Goal: Task Accomplishment & Management: Manage account settings

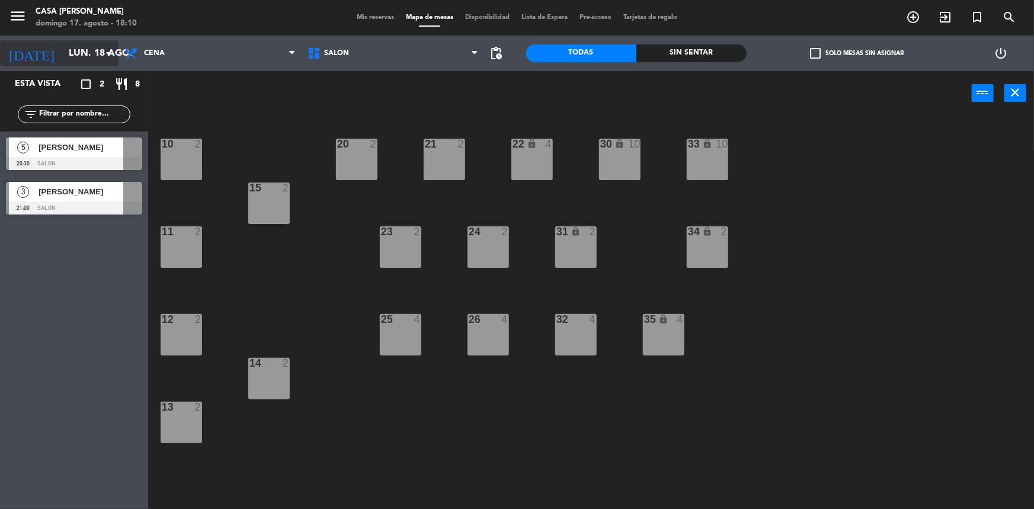
scroll to position [2, 0]
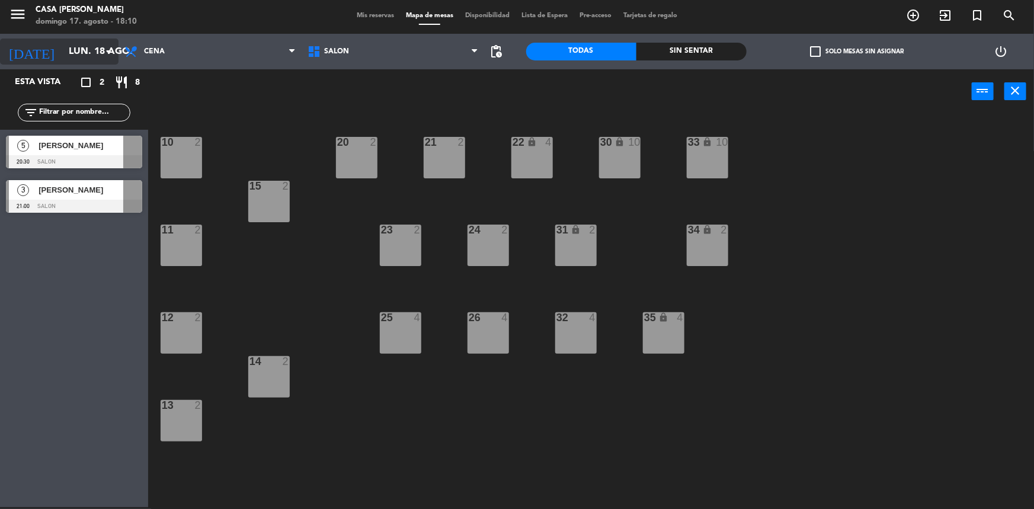
click at [89, 46] on input "lun. 18 ago." at bounding box center [125, 51] width 125 height 23
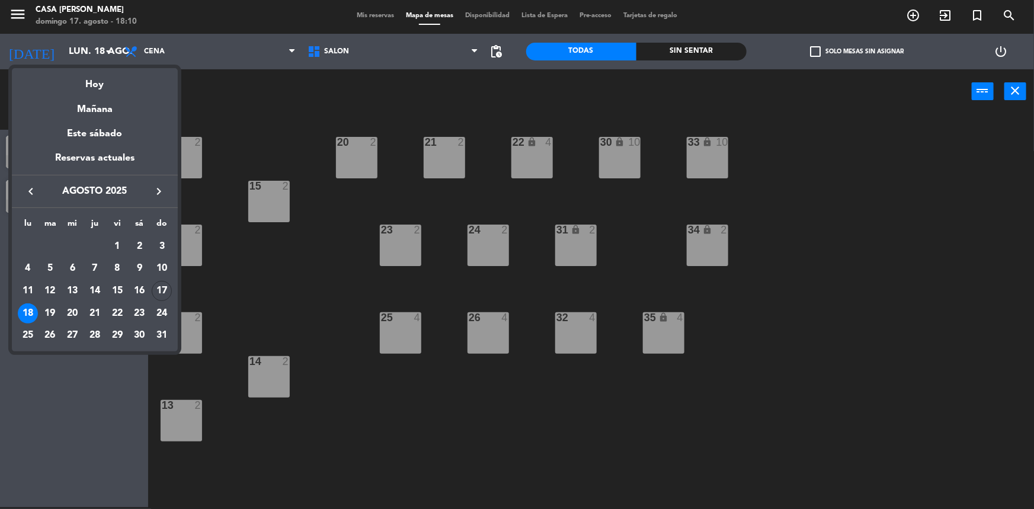
click at [75, 50] on div at bounding box center [517, 254] width 1034 height 509
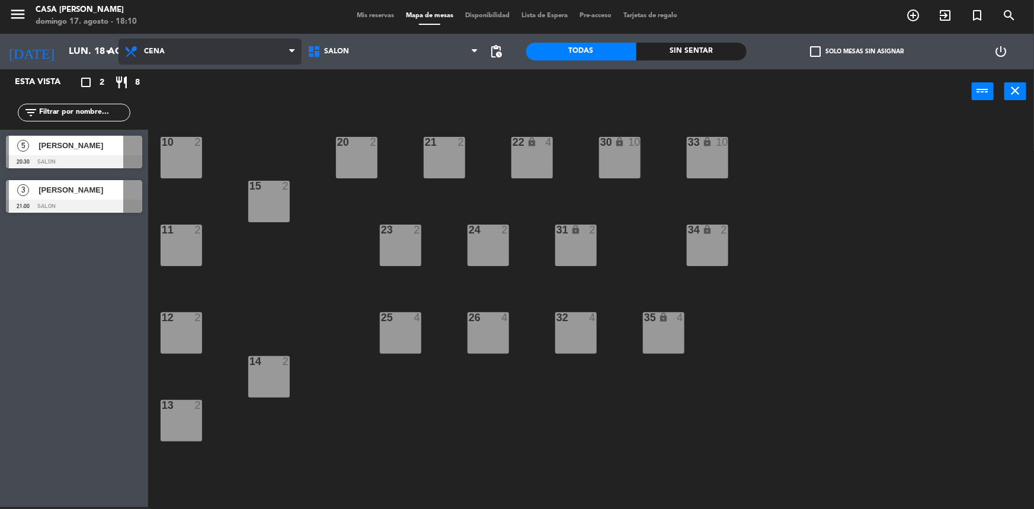
click at [204, 50] on span "Cena" at bounding box center [209, 51] width 183 height 26
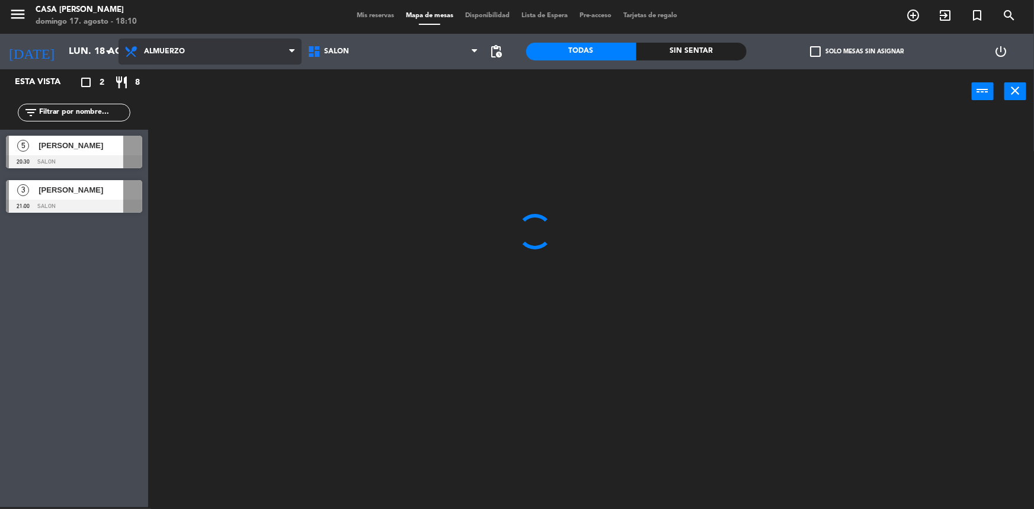
click at [205, 95] on ng-component "menu Casa [PERSON_NAME] [PERSON_NAME] 17. [PERSON_NAME] - 18:10 Mis reservas Ma…" at bounding box center [517, 253] width 1034 height 511
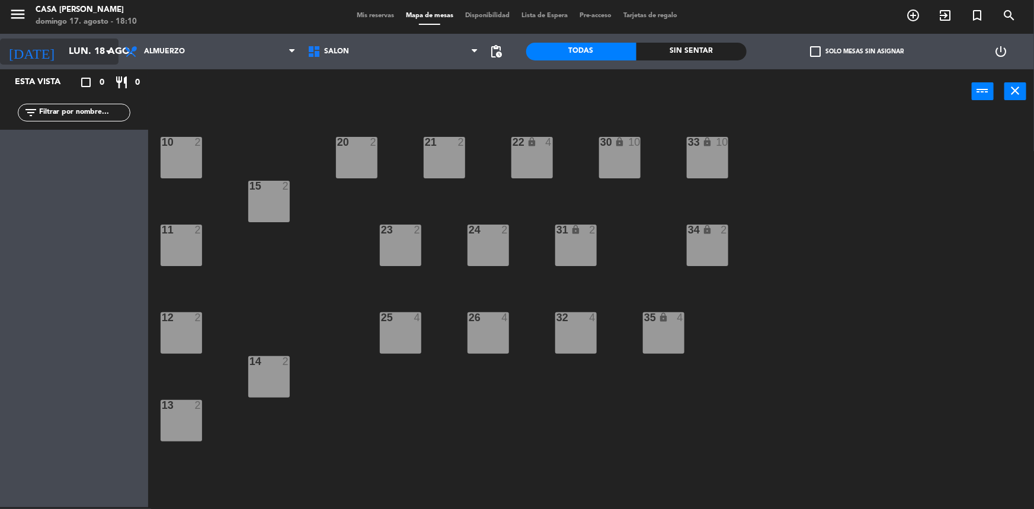
click at [97, 43] on input "lun. 18 ago." at bounding box center [125, 51] width 125 height 23
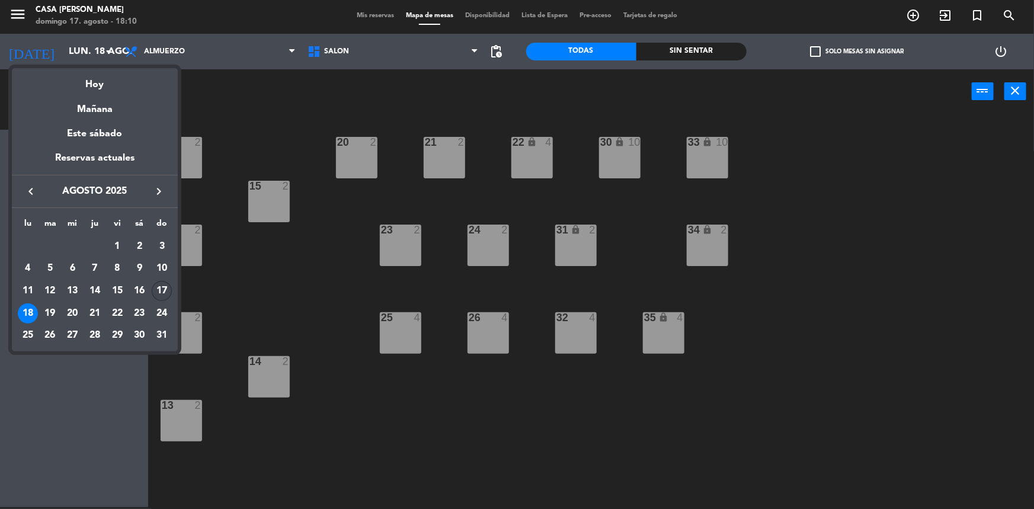
click at [158, 291] on div "17" at bounding box center [162, 291] width 20 height 20
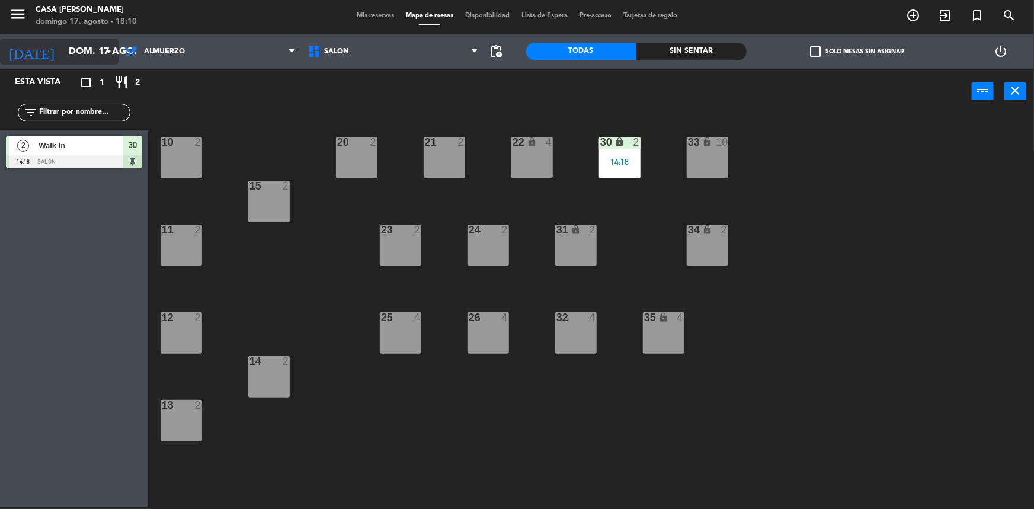
click at [105, 46] on icon "arrow_drop_down" at bounding box center [108, 51] width 14 height 14
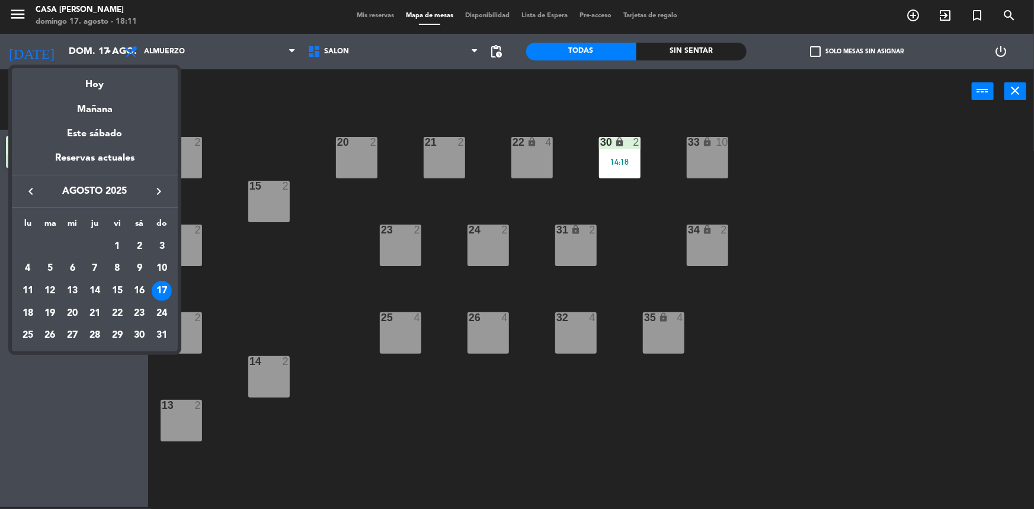
click at [145, 56] on div at bounding box center [517, 254] width 1034 height 509
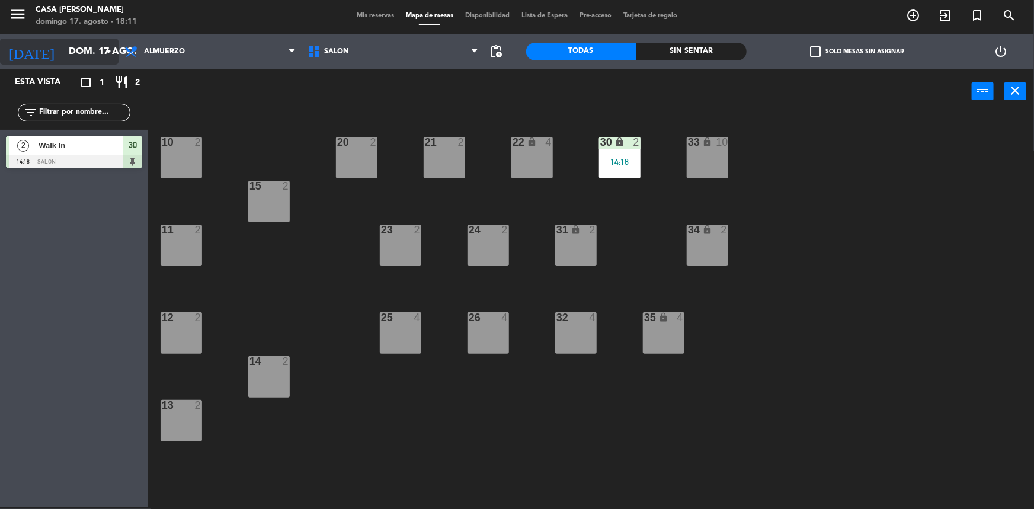
click at [103, 49] on icon "arrow_drop_down" at bounding box center [108, 51] width 14 height 14
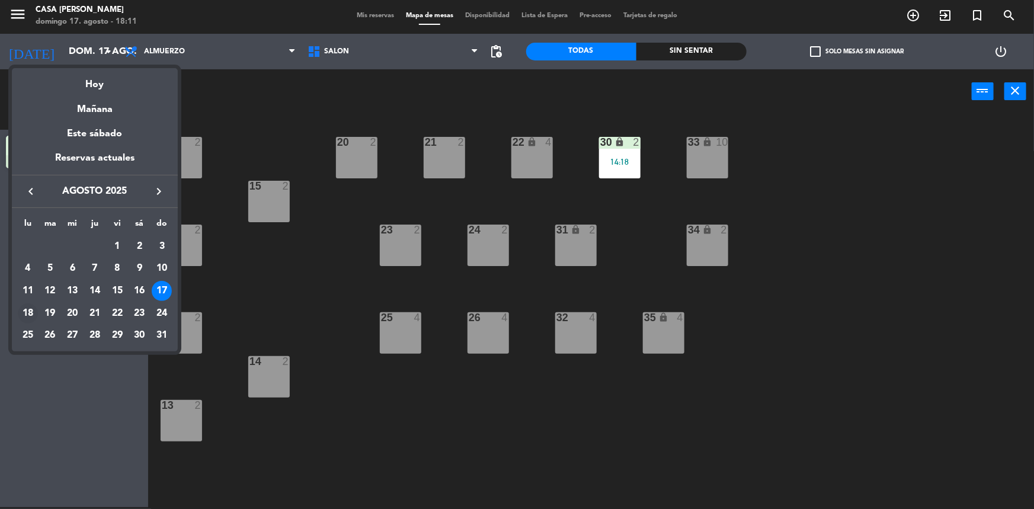
click at [26, 316] on div "18" at bounding box center [28, 313] width 20 height 20
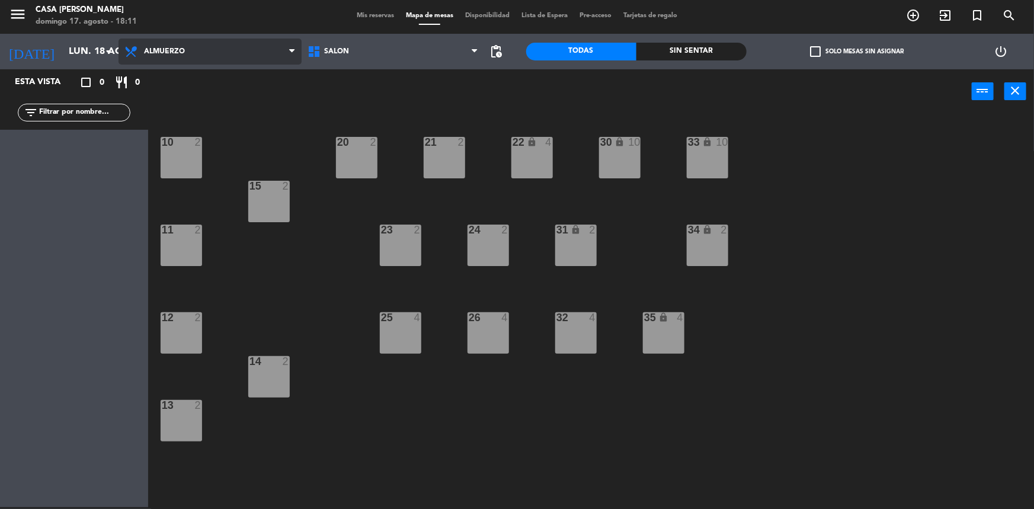
click at [175, 63] on span "Almuerzo" at bounding box center [209, 51] width 183 height 26
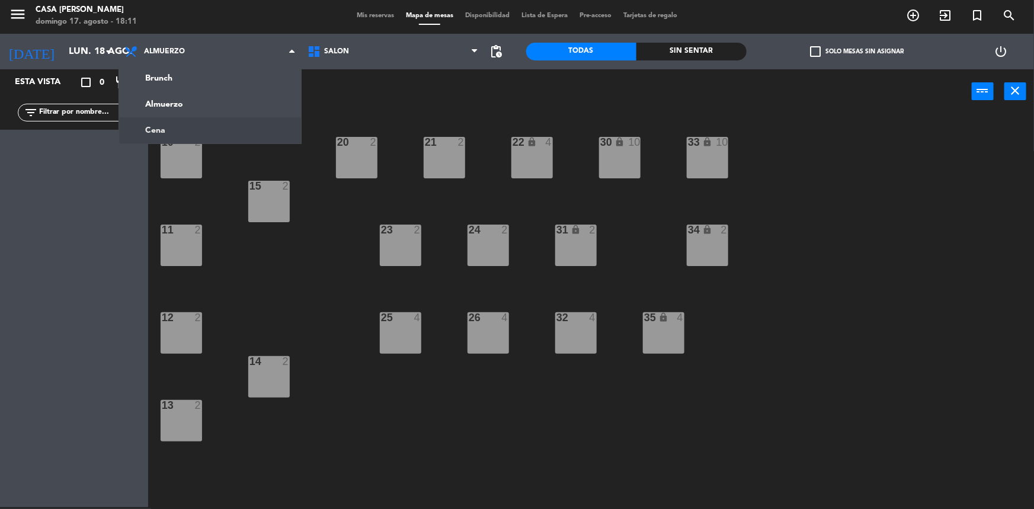
click at [190, 126] on ng-component "menu Casa [PERSON_NAME] [PERSON_NAME] 17. [PERSON_NAME] - 18:11 Mis reservas Ma…" at bounding box center [517, 253] width 1034 height 511
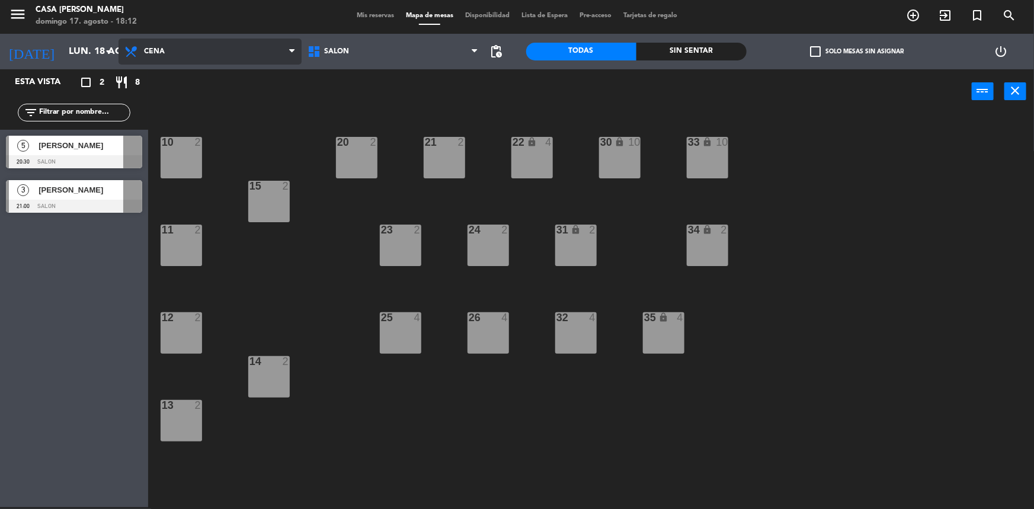
click at [194, 44] on span "Cena" at bounding box center [209, 51] width 183 height 26
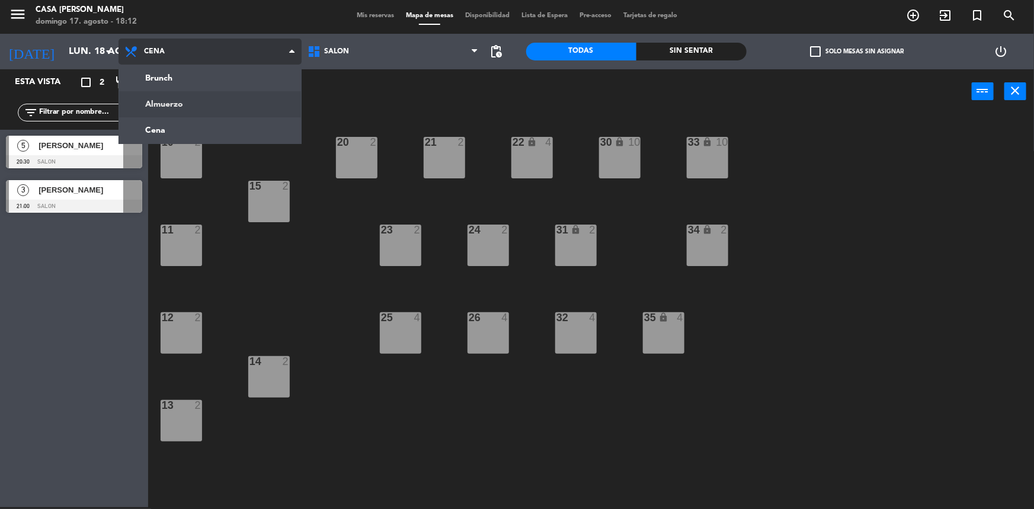
click at [201, 102] on ng-component "menu Casa [PERSON_NAME] [PERSON_NAME] 17. [PERSON_NAME] - 18:12 Mis reservas Ma…" at bounding box center [517, 253] width 1034 height 511
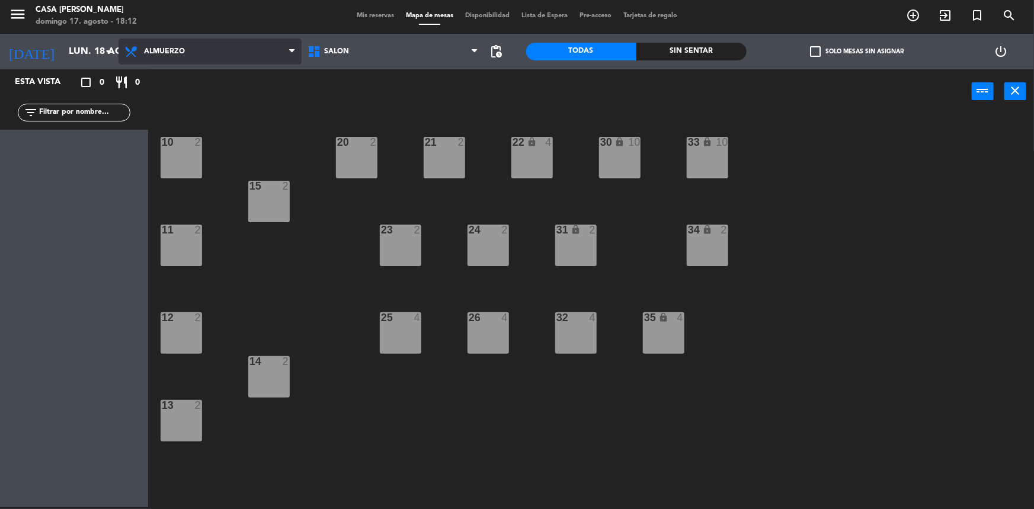
click at [205, 59] on span "Almuerzo" at bounding box center [209, 51] width 183 height 26
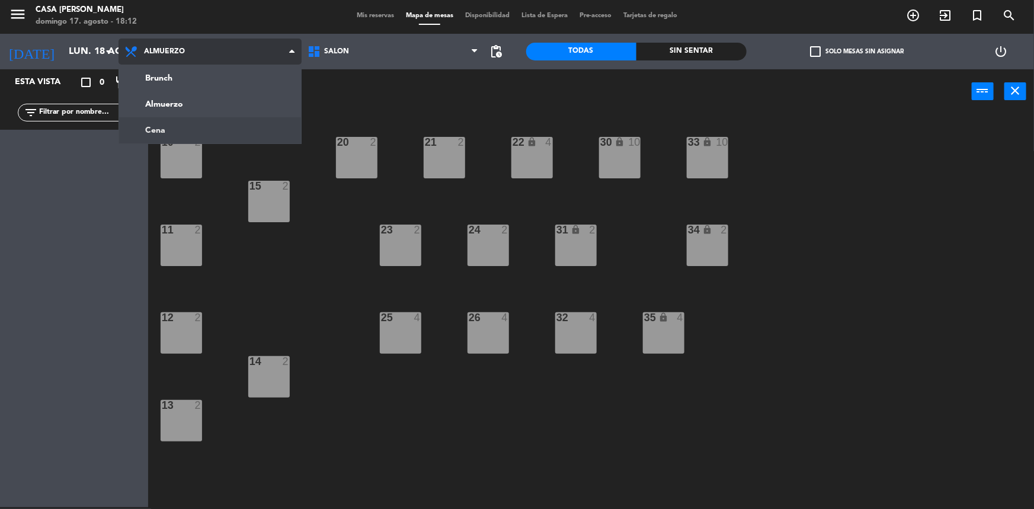
click at [189, 129] on ng-component "menu Casa [PERSON_NAME] [PERSON_NAME] 17. [PERSON_NAME] - 18:12 Mis reservas Ma…" at bounding box center [517, 253] width 1034 height 511
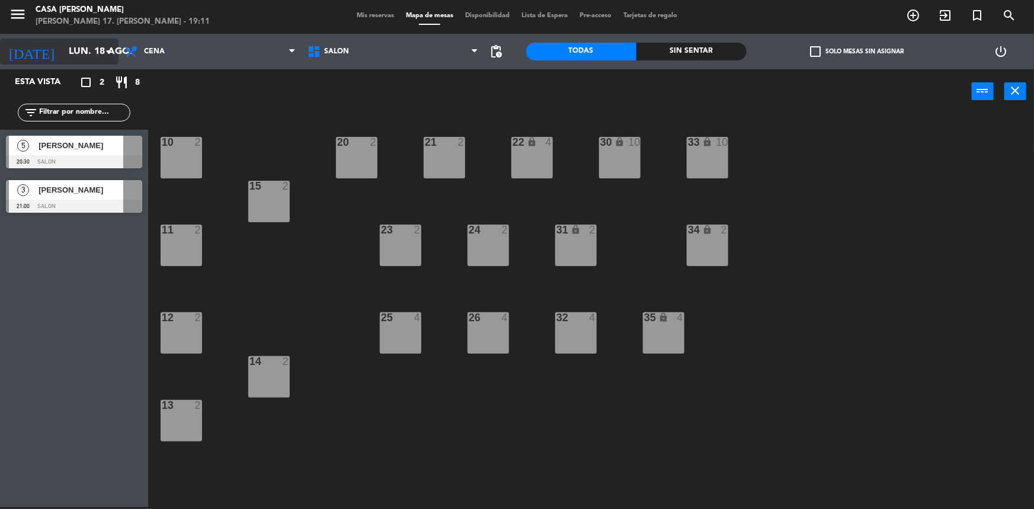
click at [89, 49] on input "lun. 18 ago." at bounding box center [125, 51] width 125 height 23
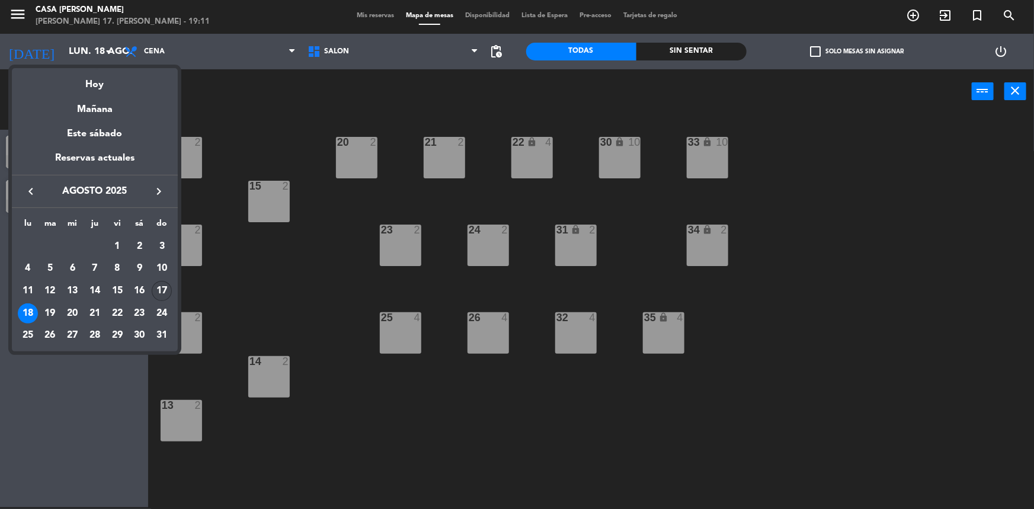
click at [156, 285] on div "17" at bounding box center [162, 291] width 20 height 20
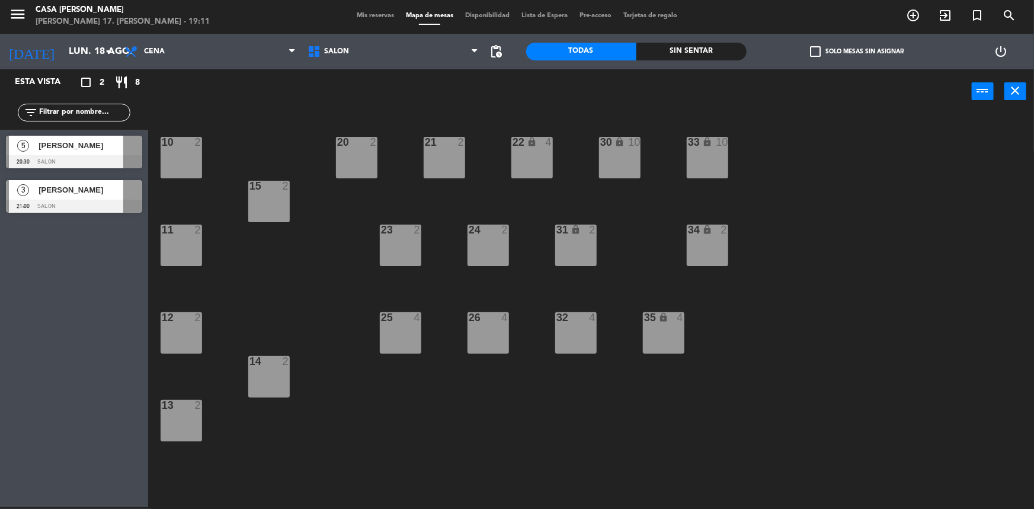
type input "dom. 17 ago."
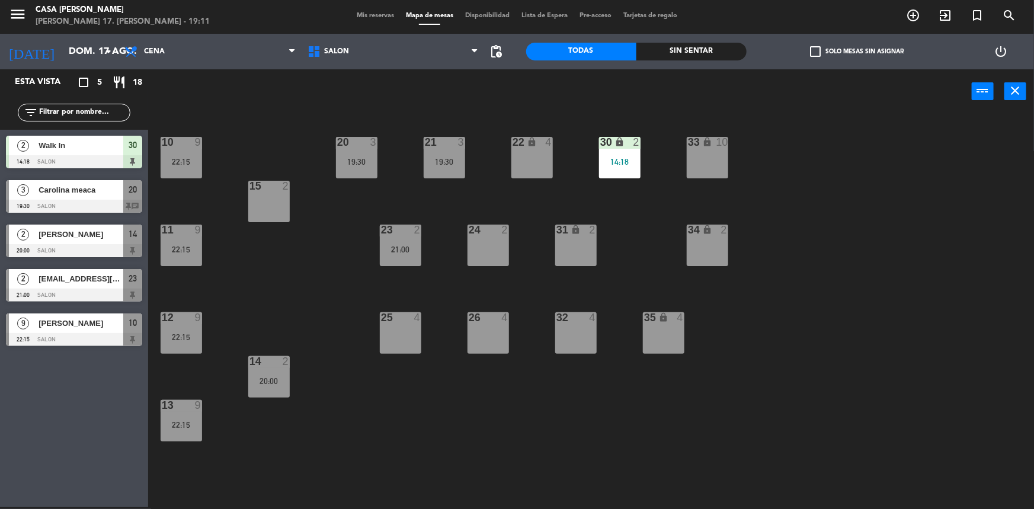
click at [89, 148] on span "Walk In" at bounding box center [80, 145] width 85 height 12
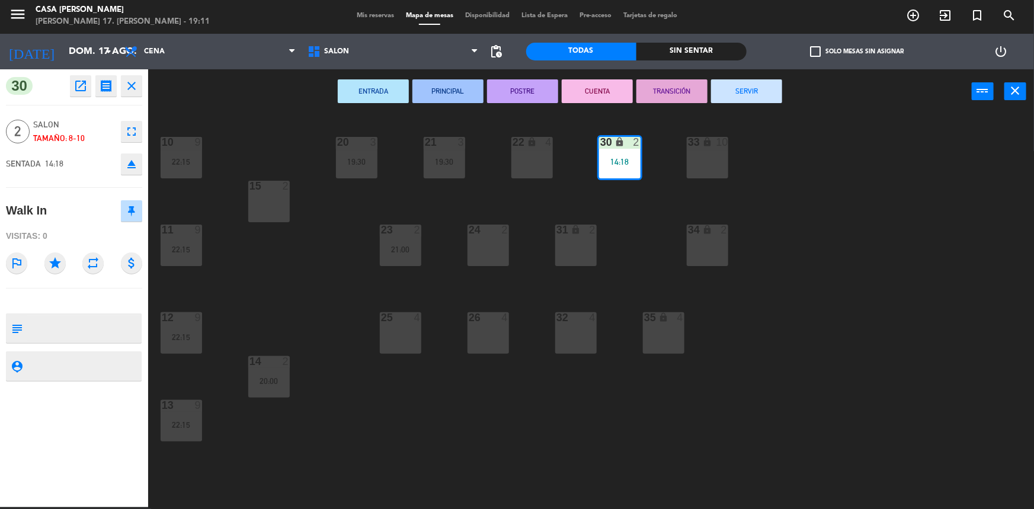
click at [134, 163] on icon "eject" at bounding box center [131, 164] width 14 height 14
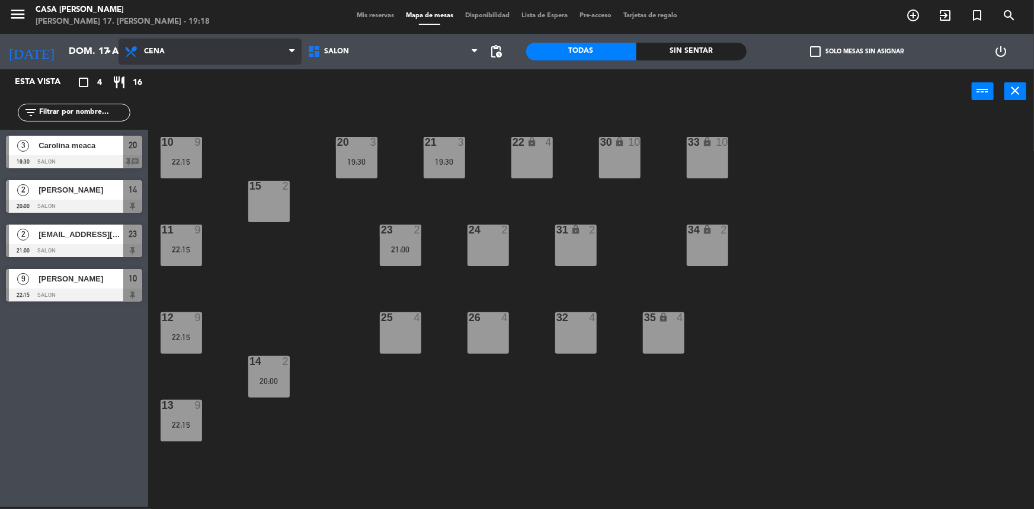
click at [234, 46] on span "Cena" at bounding box center [209, 51] width 183 height 26
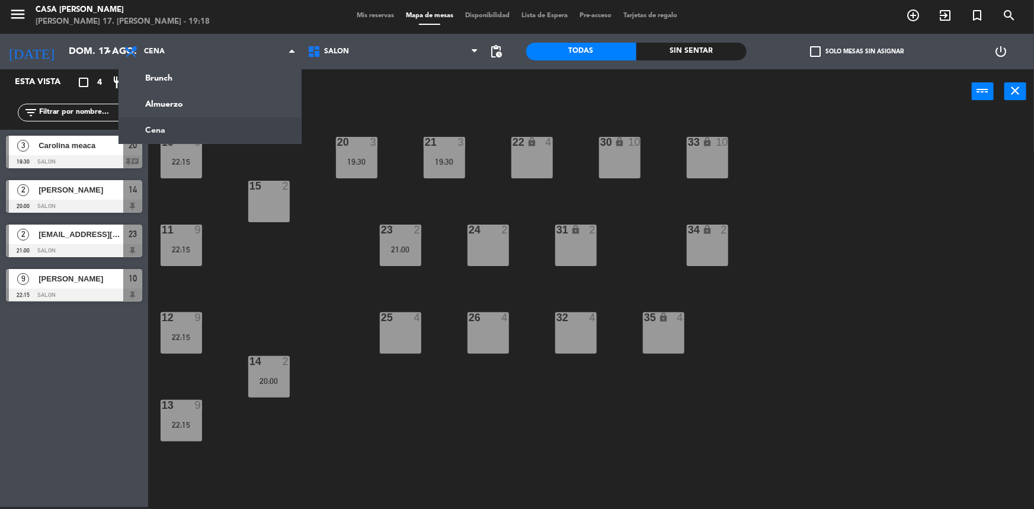
click at [62, 419] on div "Esta vista crop_square 4 restaurant 16 filter_list 3 Carolina meaca 19:30 SALON…" at bounding box center [74, 288] width 148 height 438
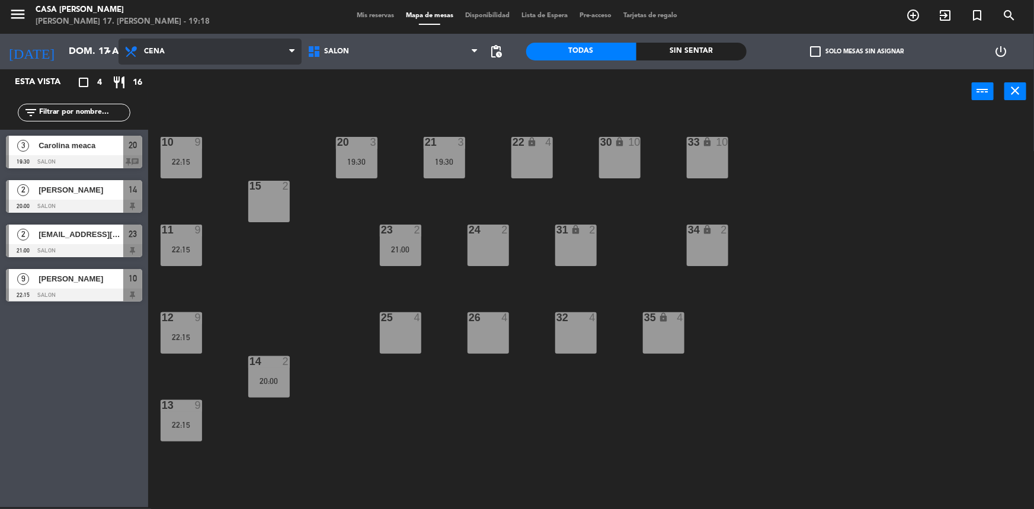
click at [294, 52] on span at bounding box center [295, 51] width 12 height 11
click at [258, 134] on ng-component "menu Casa [PERSON_NAME] [PERSON_NAME] 17. [PERSON_NAME] - 19:19 Mis reservas Ma…" at bounding box center [517, 253] width 1034 height 511
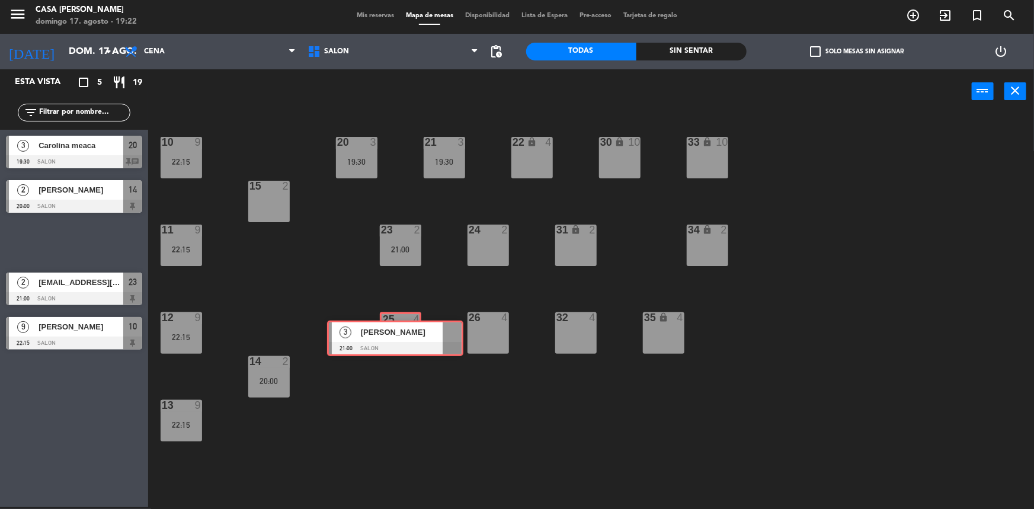
drag, startPoint x: 99, startPoint y: 243, endPoint x: 413, endPoint y: 337, distance: 327.6
click at [413, 337] on div "Esta vista crop_square 5 restaurant 19 filter_list 3 Carolina meaca 19:30 SALON…" at bounding box center [517, 288] width 1034 height 439
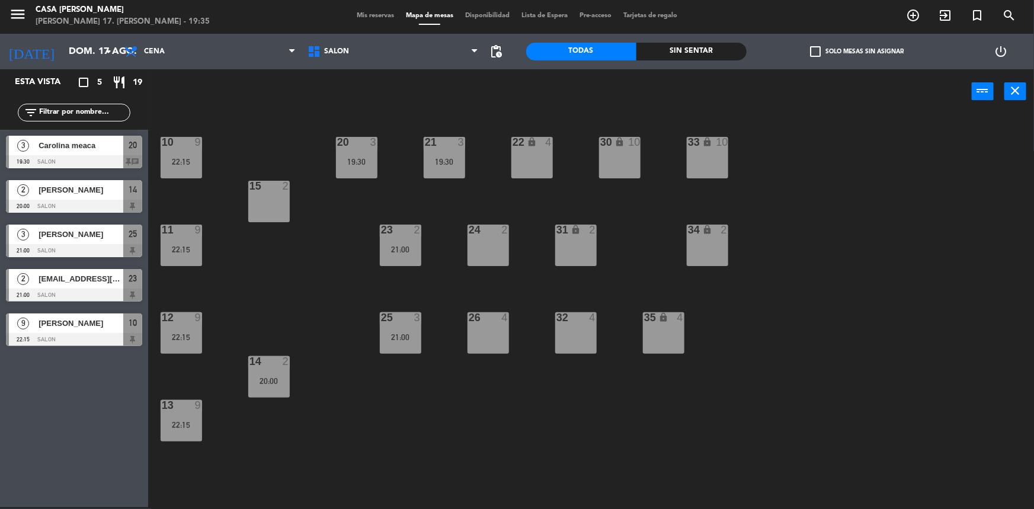
click at [104, 160] on div at bounding box center [74, 161] width 136 height 13
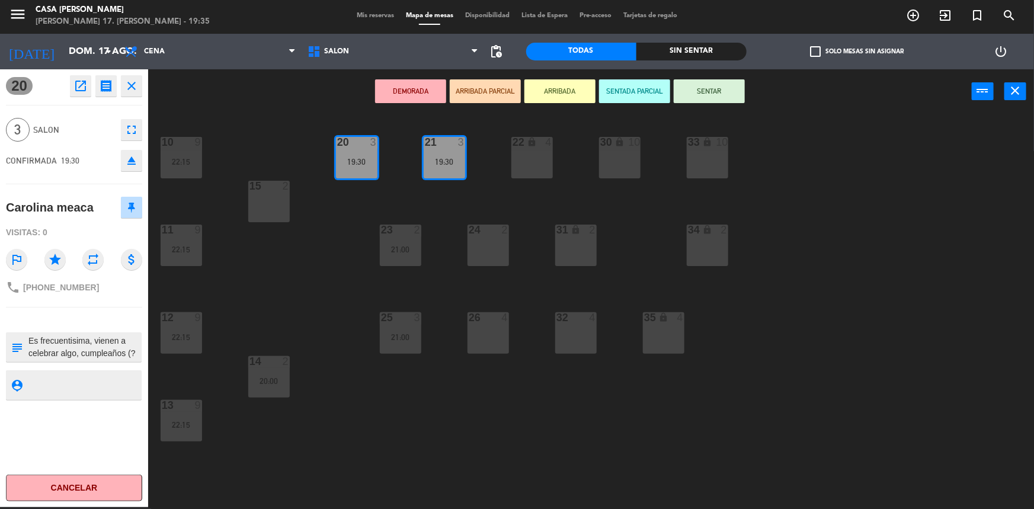
click at [301, 307] on div "10 9 22:15 20 3 19:30 21 3 19:30 22 lock 4 30 lock 10 33 lock 10 15 2 11 9 22:1…" at bounding box center [595, 311] width 875 height 393
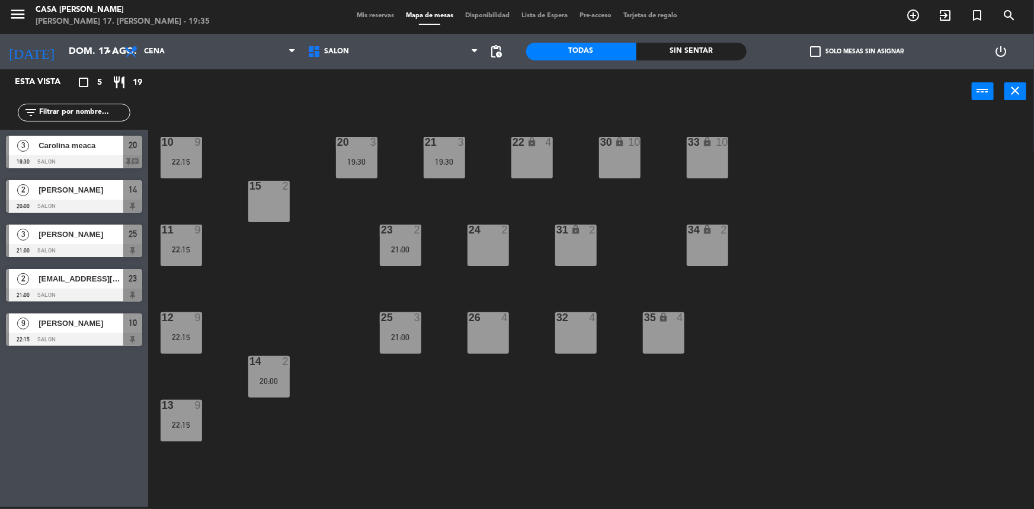
click at [357, 9] on div "menu Casa [PERSON_NAME] [PERSON_NAME] 17. [PERSON_NAME] - 19:35 Mis reservas Ma…" at bounding box center [517, 16] width 1034 height 36
click at [357, 13] on span "Mis reservas" at bounding box center [375, 15] width 49 height 7
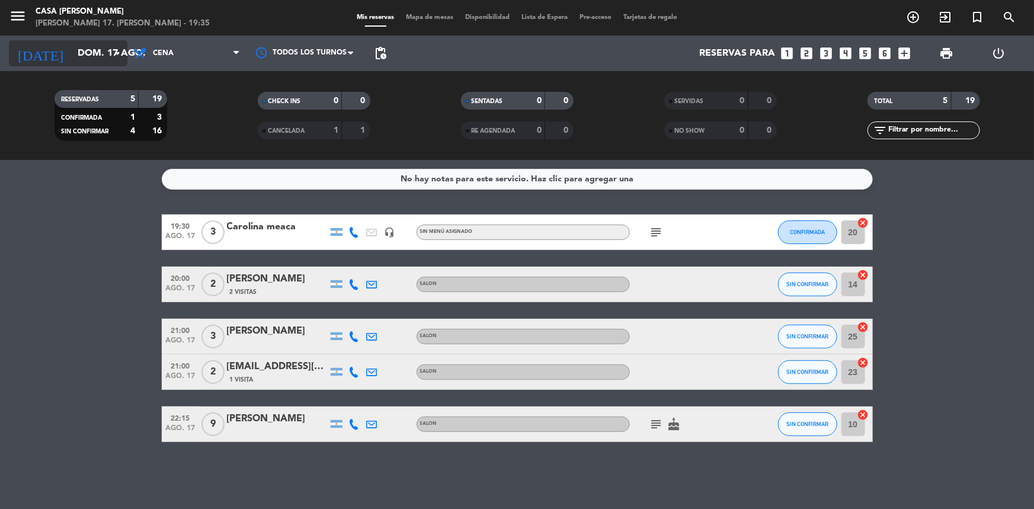
click at [118, 53] on icon "arrow_drop_down" at bounding box center [117, 53] width 14 height 14
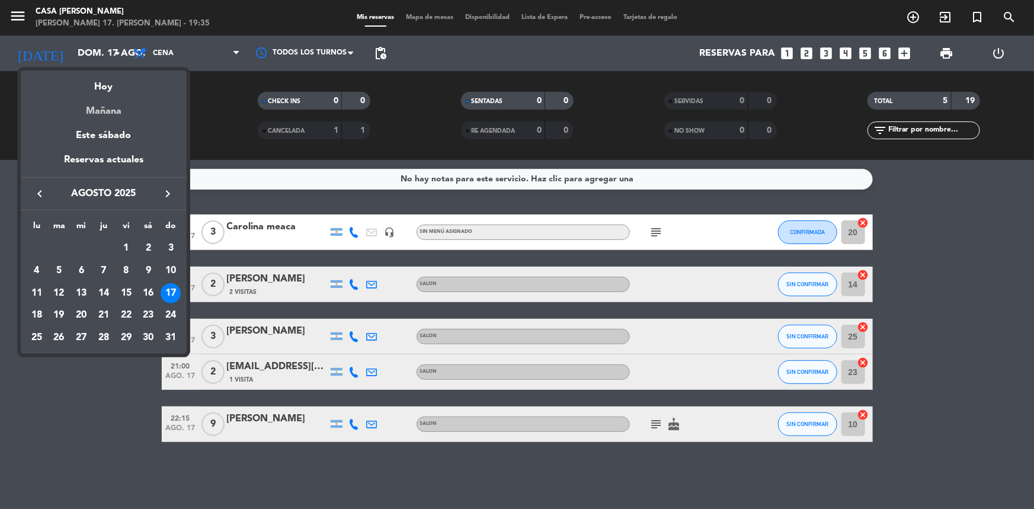
click at [107, 104] on div "Mañana" at bounding box center [104, 107] width 166 height 24
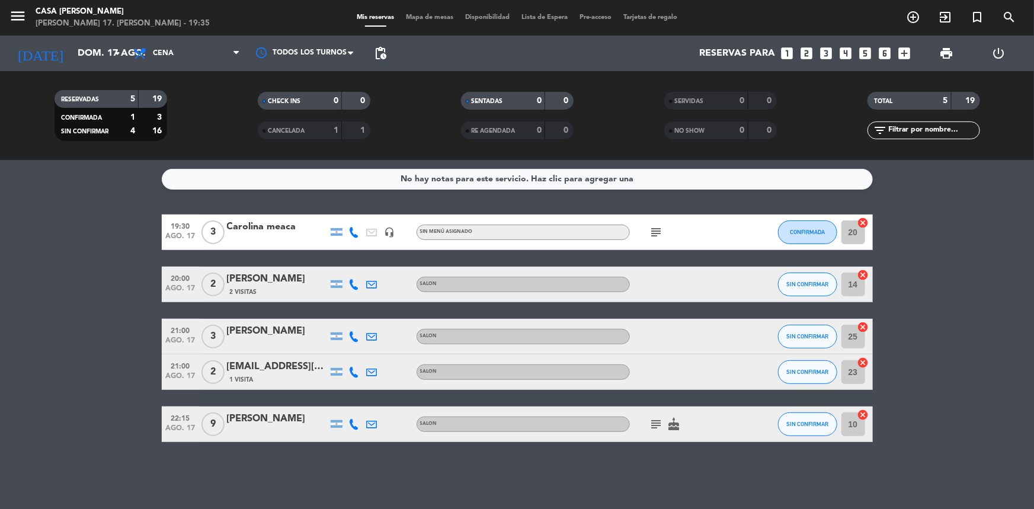
type input "lun. 18 ago."
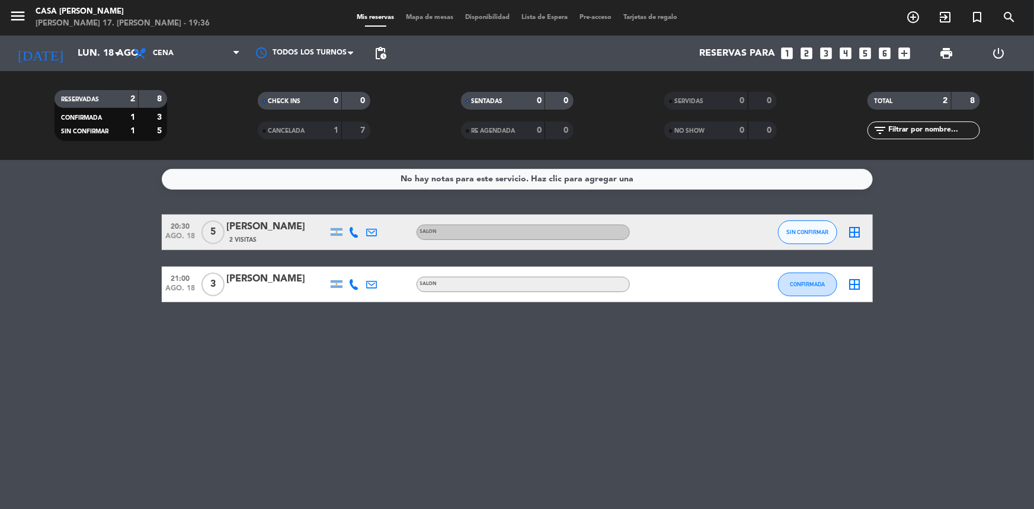
click at [440, 15] on span "Mapa de mesas" at bounding box center [429, 17] width 59 height 7
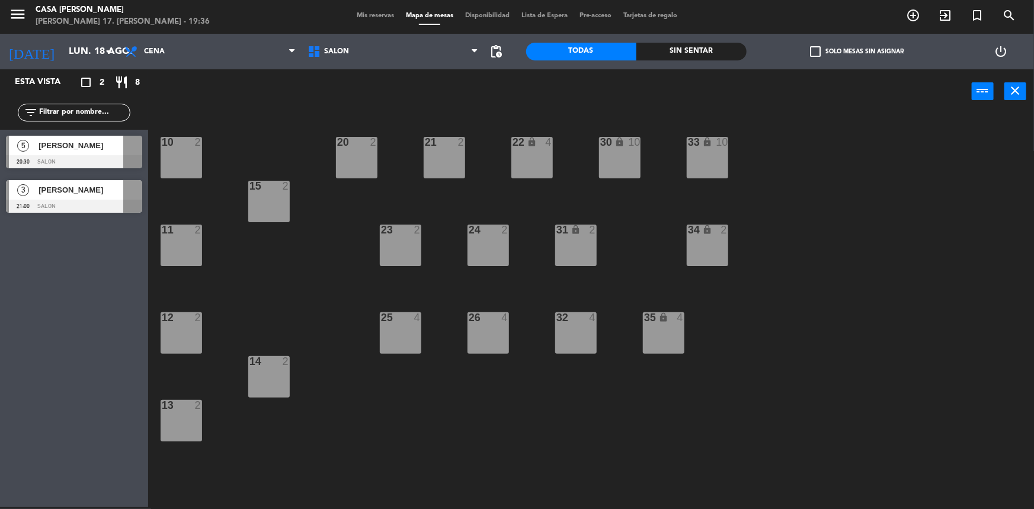
click at [97, 150] on div "5 [PERSON_NAME] 20:30 SALON" at bounding box center [74, 152] width 148 height 44
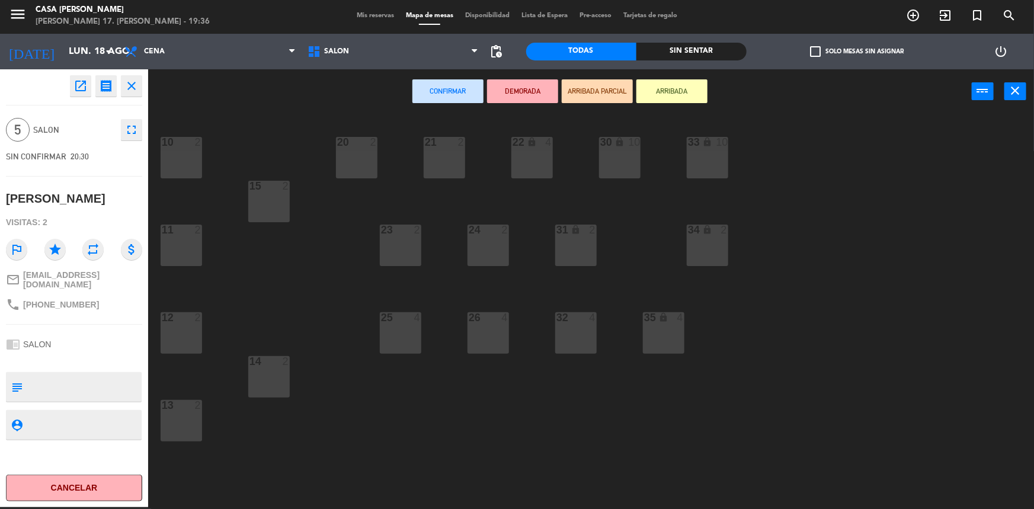
click at [364, 162] on div "20 2" at bounding box center [356, 157] width 41 height 41
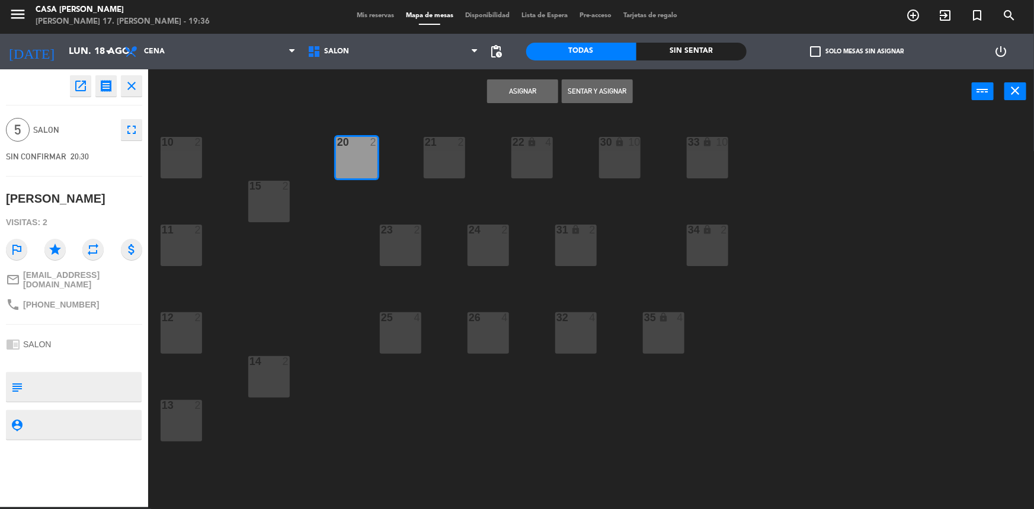
click at [371, 159] on div "20 2" at bounding box center [356, 157] width 41 height 41
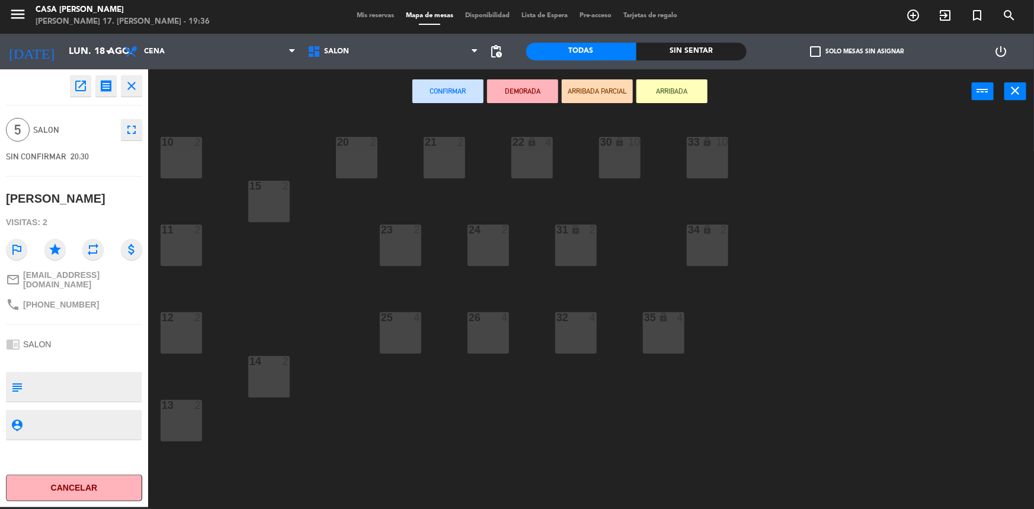
click at [618, 155] on div "30 lock 10" at bounding box center [619, 157] width 41 height 41
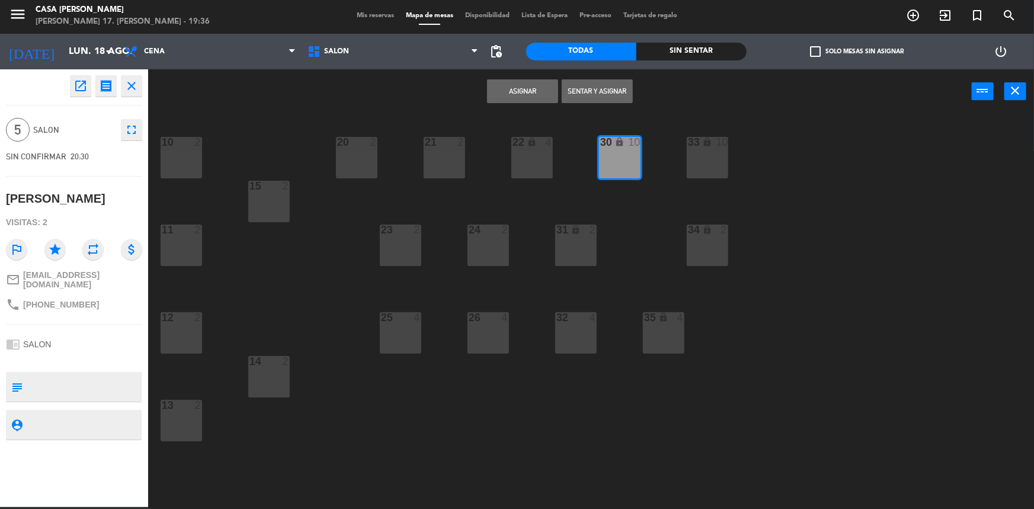
click at [548, 159] on div "22 lock 4" at bounding box center [531, 157] width 41 height 41
click at [525, 91] on button "Asignar" at bounding box center [522, 91] width 71 height 24
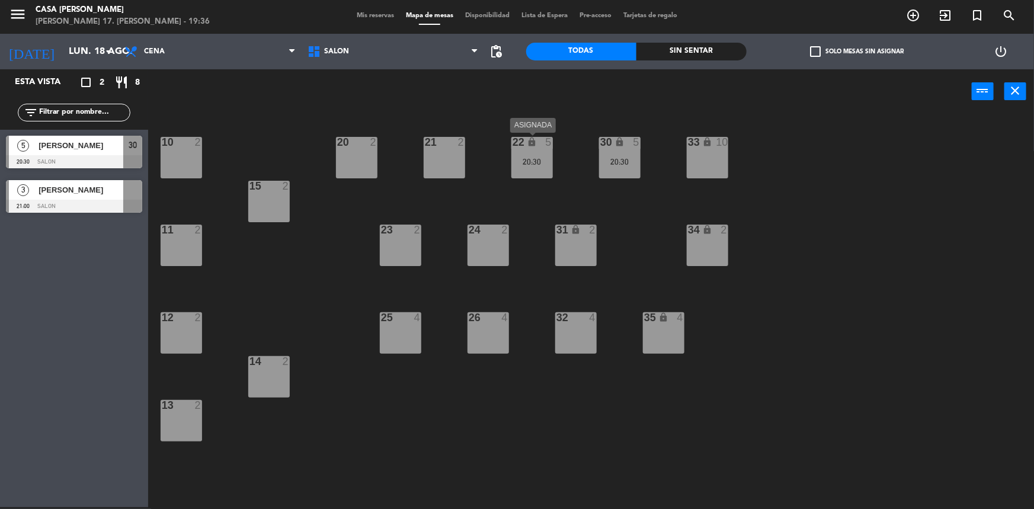
click at [537, 172] on div "22 lock 5 20:30" at bounding box center [531, 157] width 41 height 41
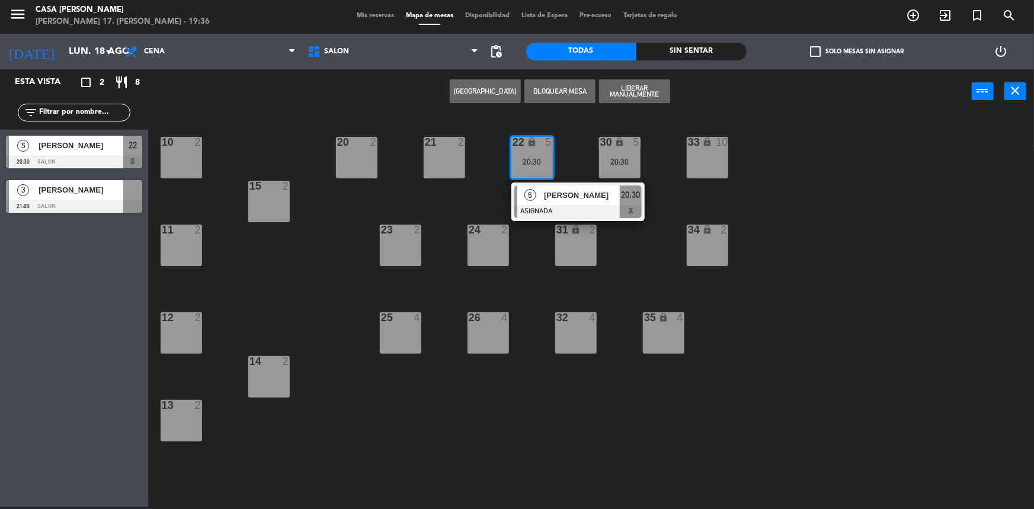
click at [47, 207] on div at bounding box center [74, 206] width 136 height 13
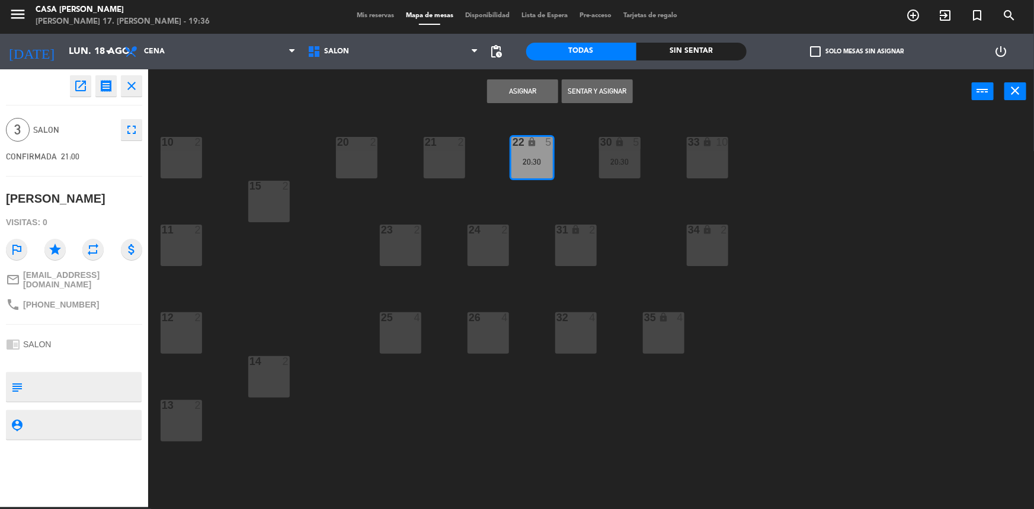
click at [410, 338] on div "25 4" at bounding box center [400, 332] width 41 height 41
click at [396, 334] on div "25 4" at bounding box center [400, 332] width 41 height 41
click at [461, 296] on div "10 2 20 2 21 2 22 lock 5 20:30 30 lock 5 20:30 33 lock 10 15 2 11 2 23 2 24 2 3…" at bounding box center [595, 311] width 875 height 393
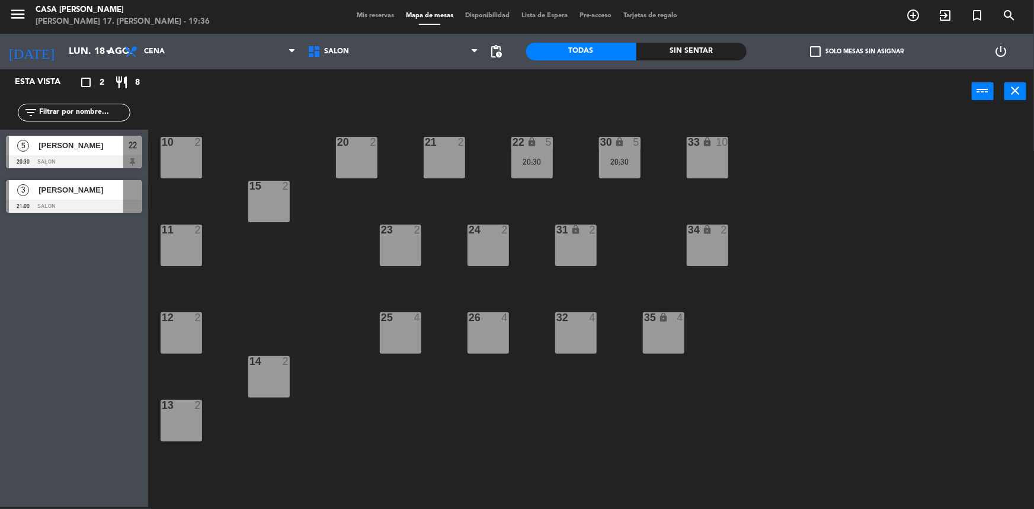
click at [33, 192] on div "3" at bounding box center [23, 190] width 28 height 20
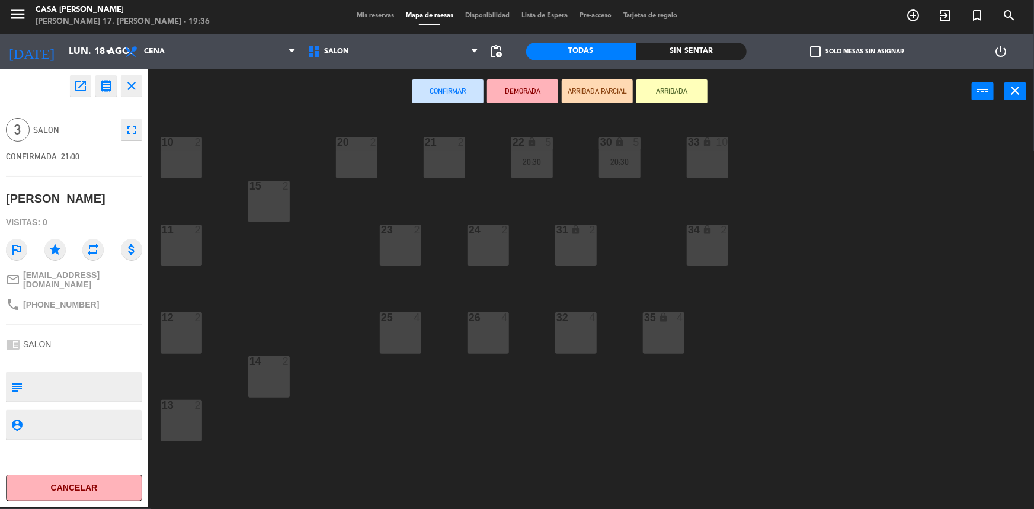
click at [396, 332] on div "25 4" at bounding box center [400, 332] width 41 height 41
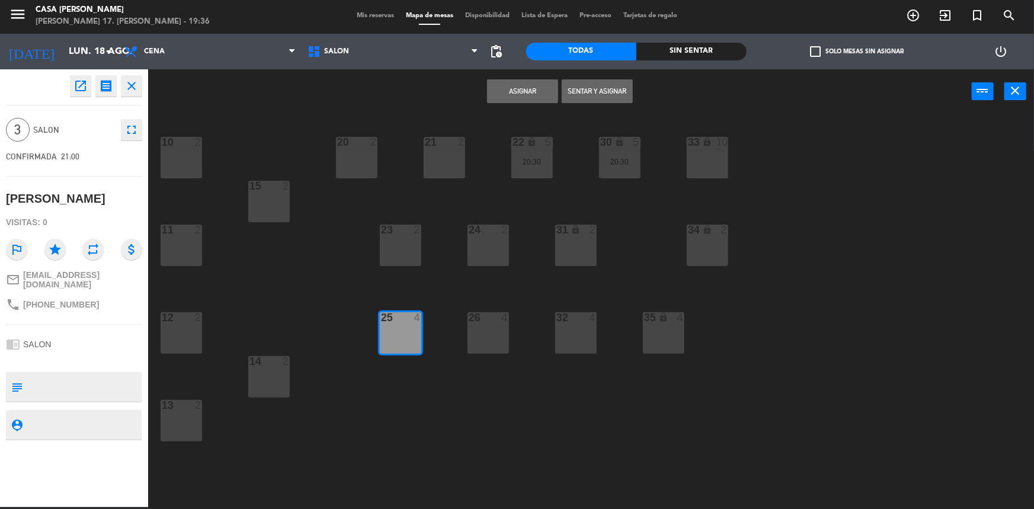
click at [518, 81] on button "Asignar" at bounding box center [522, 91] width 71 height 24
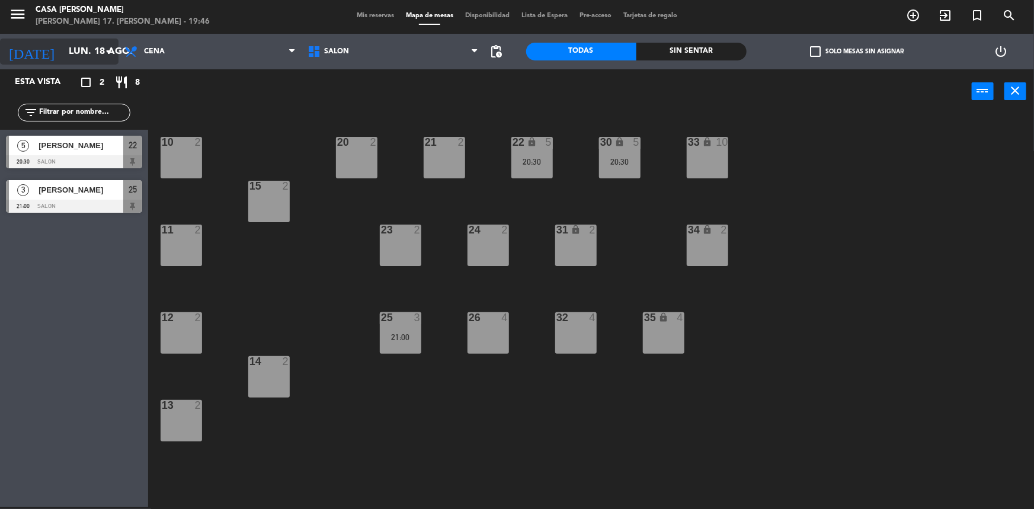
click at [113, 56] on icon "arrow_drop_down" at bounding box center [108, 51] width 14 height 14
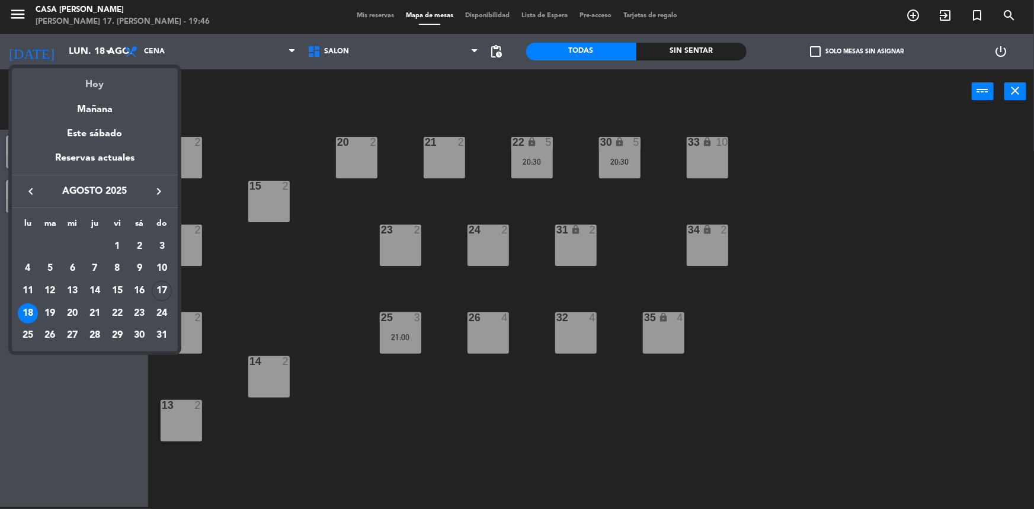
click at [105, 81] on div "Hoy" at bounding box center [95, 80] width 166 height 24
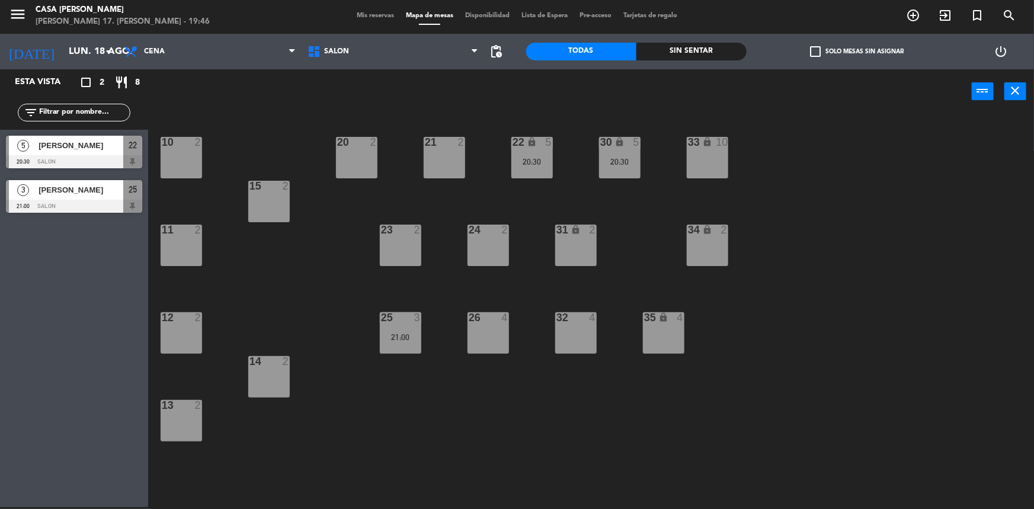
type input "dom. 17 ago."
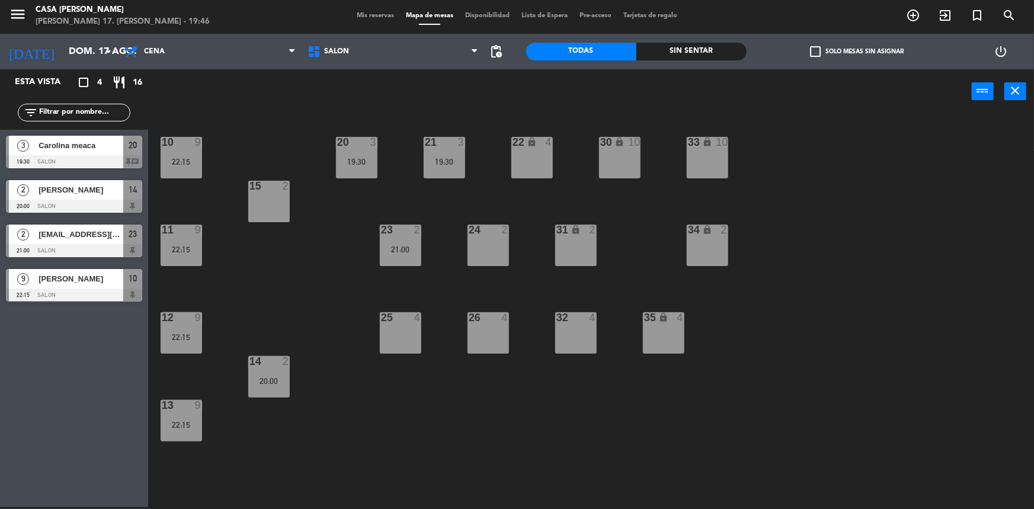
click at [374, 11] on div "Mis reservas Mapa de mesas Disponibilidad Lista de Espera Pre-acceso Tarjetas d…" at bounding box center [517, 16] width 332 height 11
click at [377, 11] on div "Mis reservas Mapa de mesas Disponibilidad Lista de Espera Pre-acceso Tarjetas d…" at bounding box center [517, 16] width 332 height 11
click at [377, 16] on span "Mis reservas" at bounding box center [375, 15] width 49 height 7
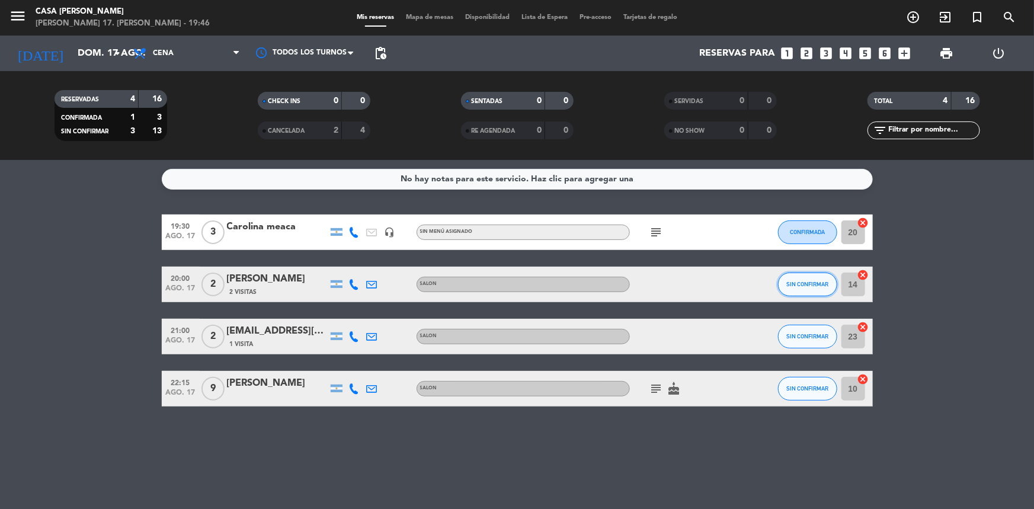
click at [808, 280] on button "SIN CONFIRMAR" at bounding box center [807, 284] width 59 height 24
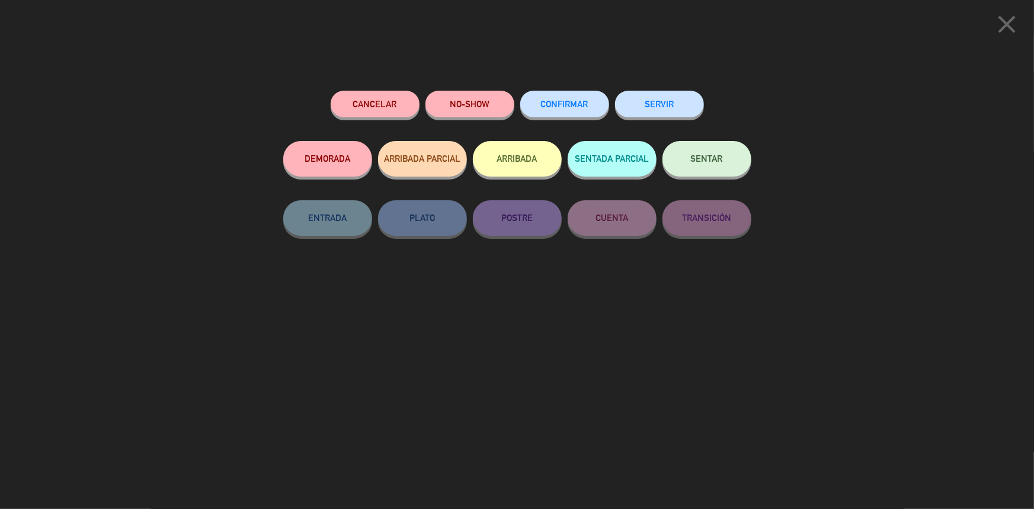
click at [399, 99] on button "Cancelar" at bounding box center [374, 104] width 89 height 27
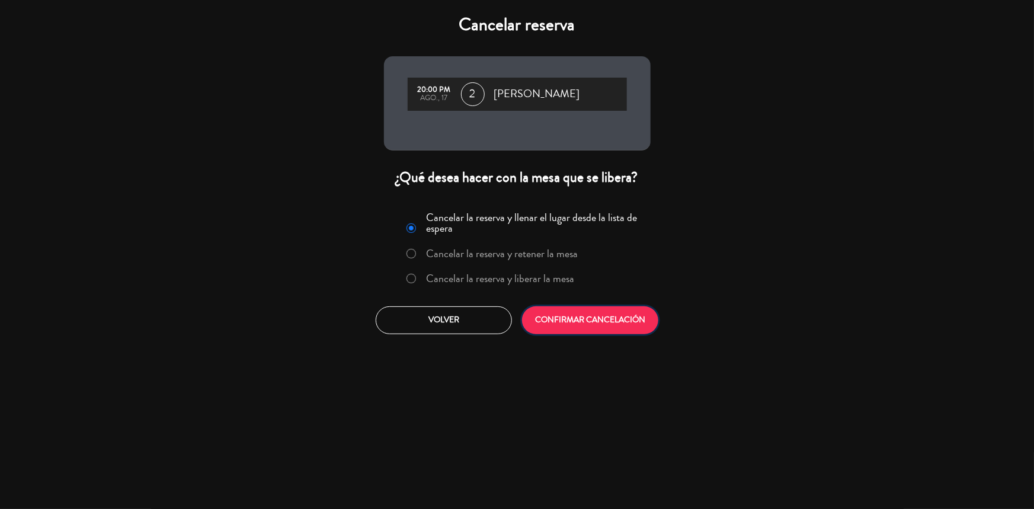
click at [616, 325] on button "CONFIRMAR CANCELACIÓN" at bounding box center [590, 320] width 136 height 28
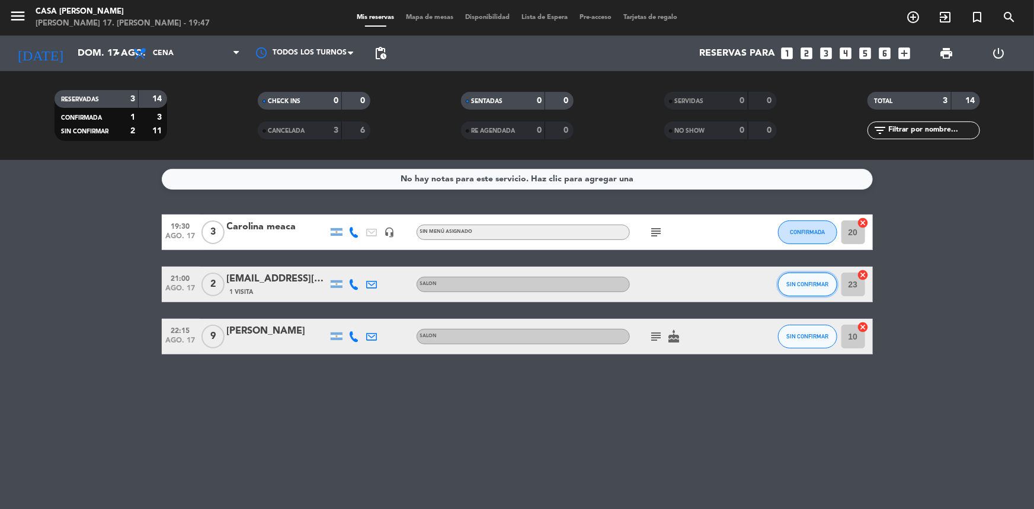
click at [792, 281] on span "SIN CONFIRMAR" at bounding box center [807, 284] width 42 height 7
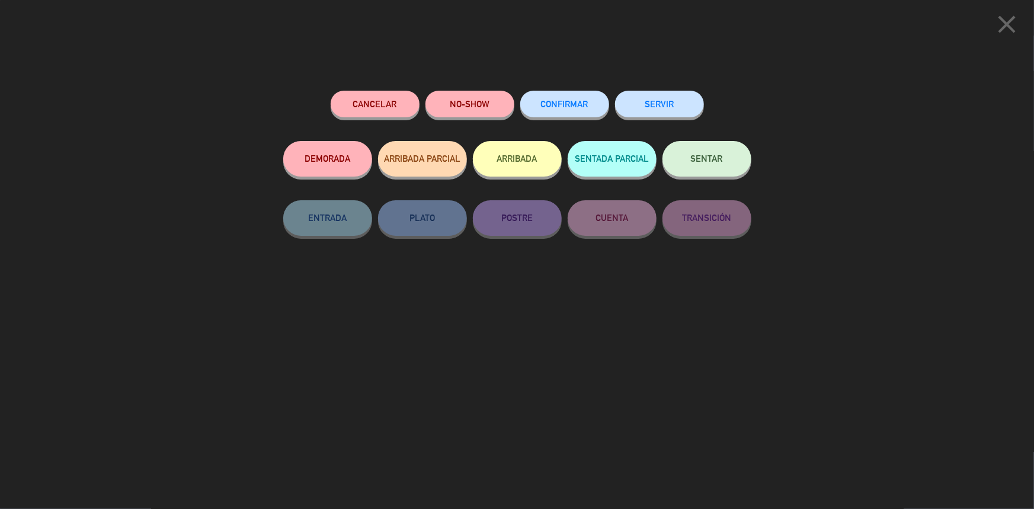
click at [543, 94] on button "CONFIRMAR" at bounding box center [564, 104] width 89 height 27
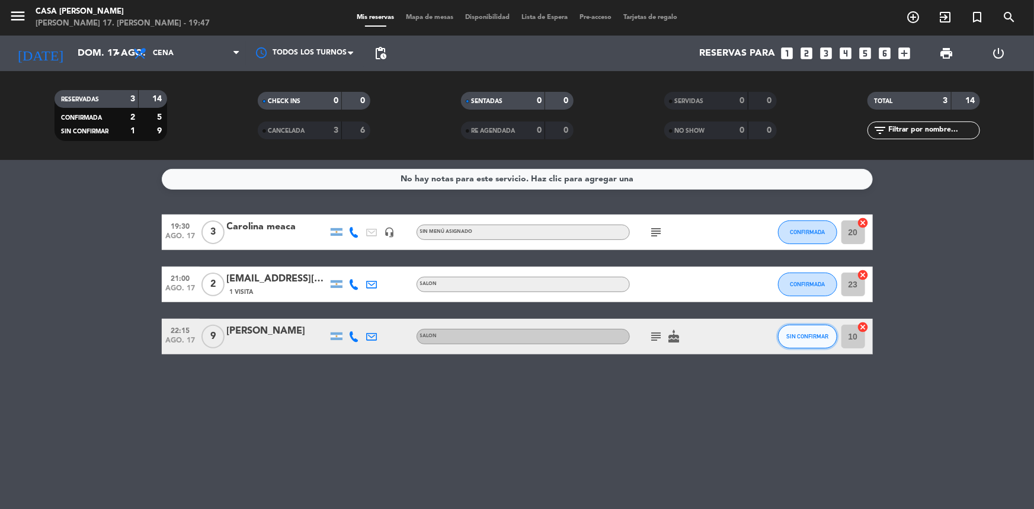
click at [826, 326] on button "SIN CONFIRMAR" at bounding box center [807, 337] width 59 height 24
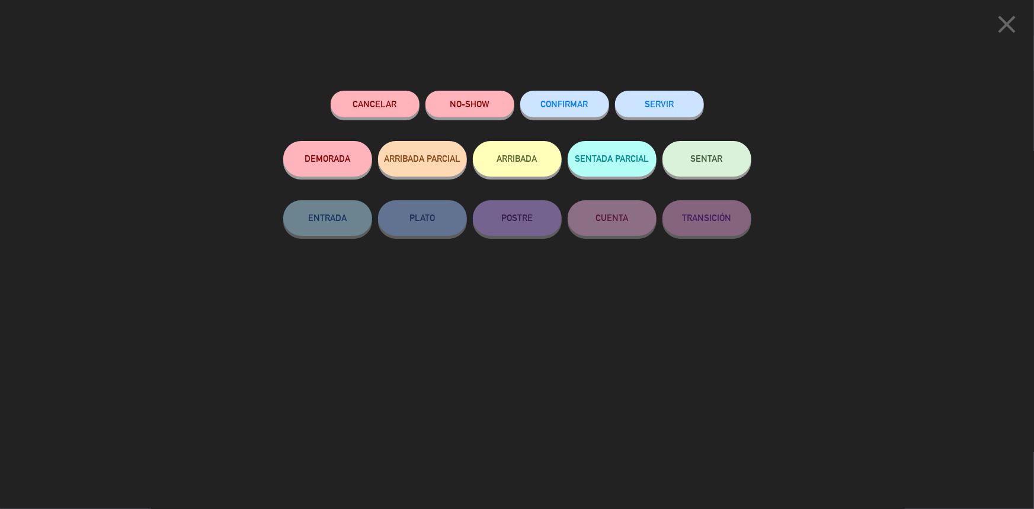
click at [585, 112] on button "CONFIRMAR" at bounding box center [564, 104] width 89 height 27
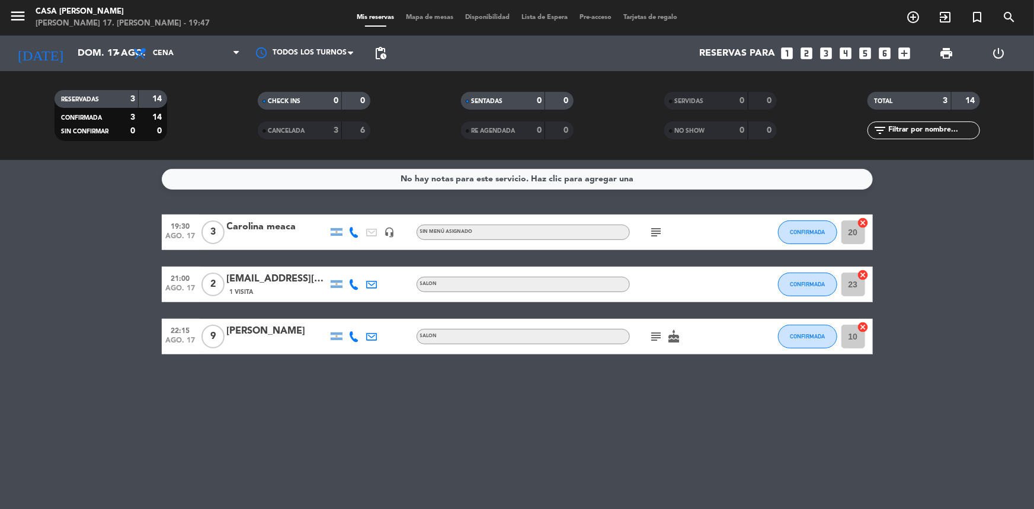
click at [649, 231] on icon "subject" at bounding box center [656, 232] width 14 height 14
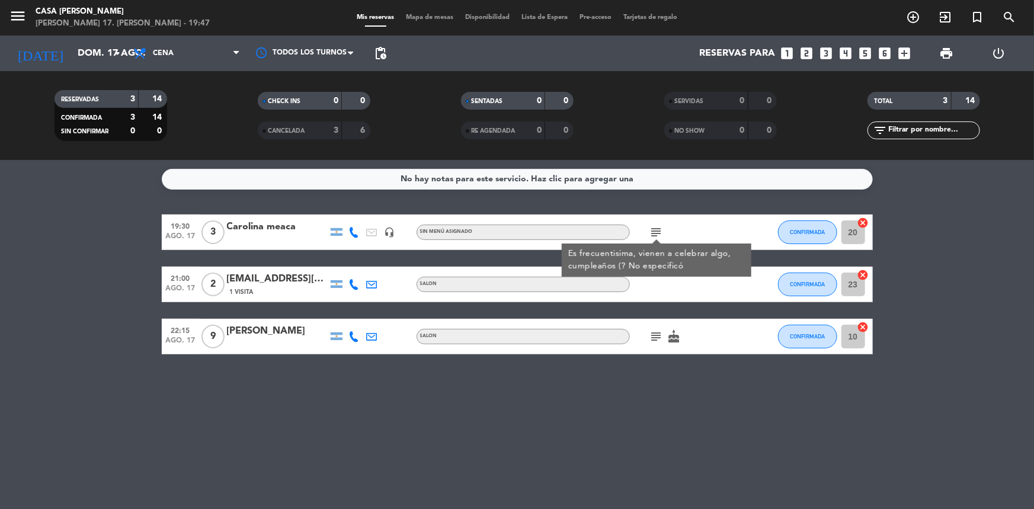
click at [650, 231] on icon "subject" at bounding box center [656, 232] width 14 height 14
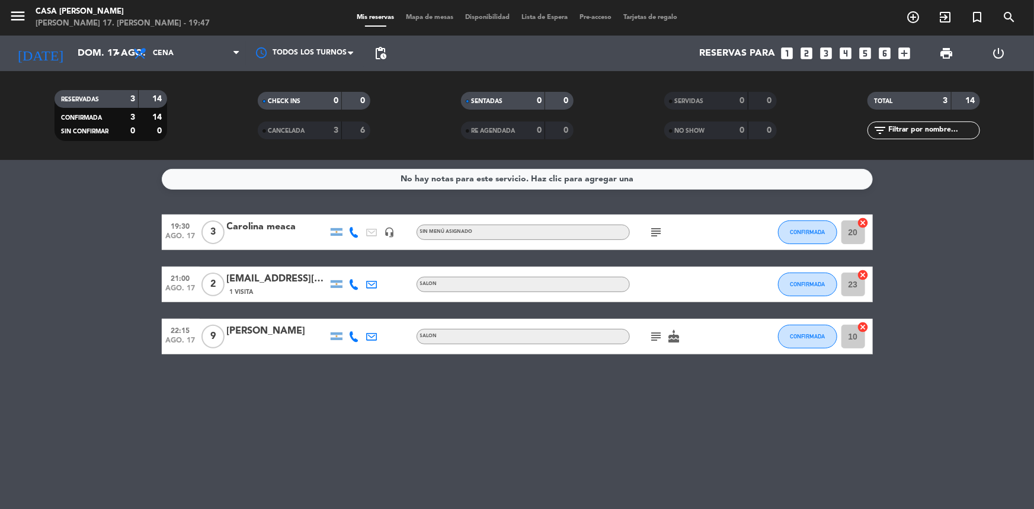
click at [435, 14] on span "Mapa de mesas" at bounding box center [429, 17] width 59 height 7
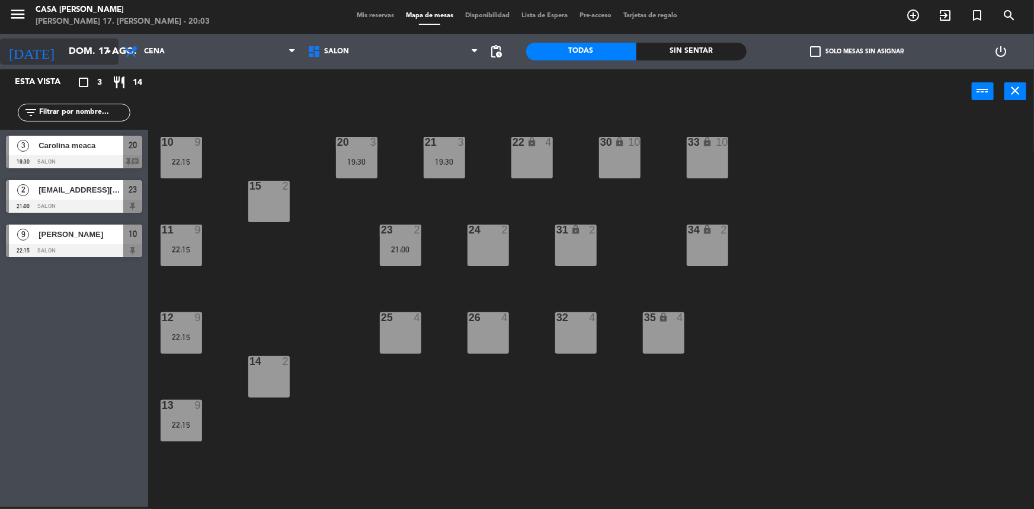
click at [84, 60] on input "dom. 17 ago." at bounding box center [125, 51] width 125 height 23
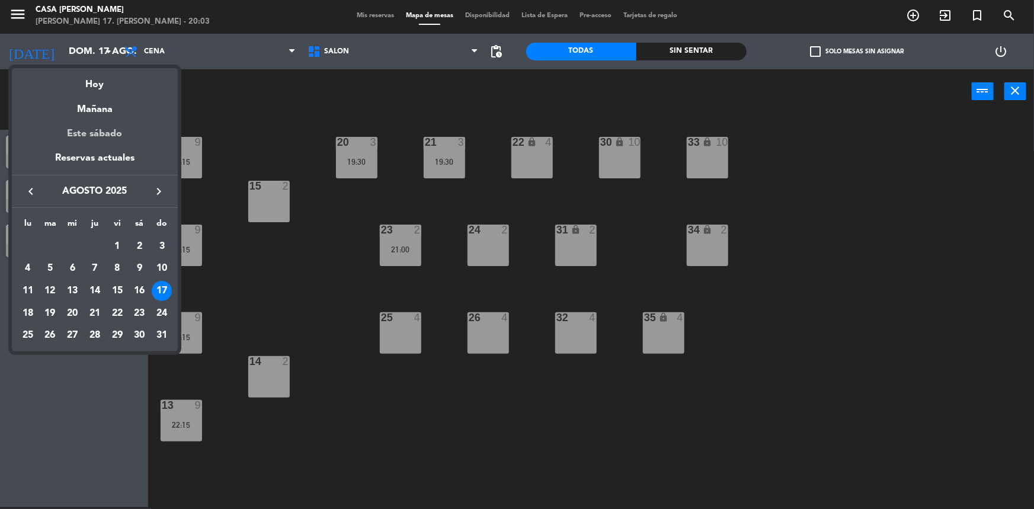
click at [81, 118] on div "Este sábado" at bounding box center [95, 133] width 166 height 33
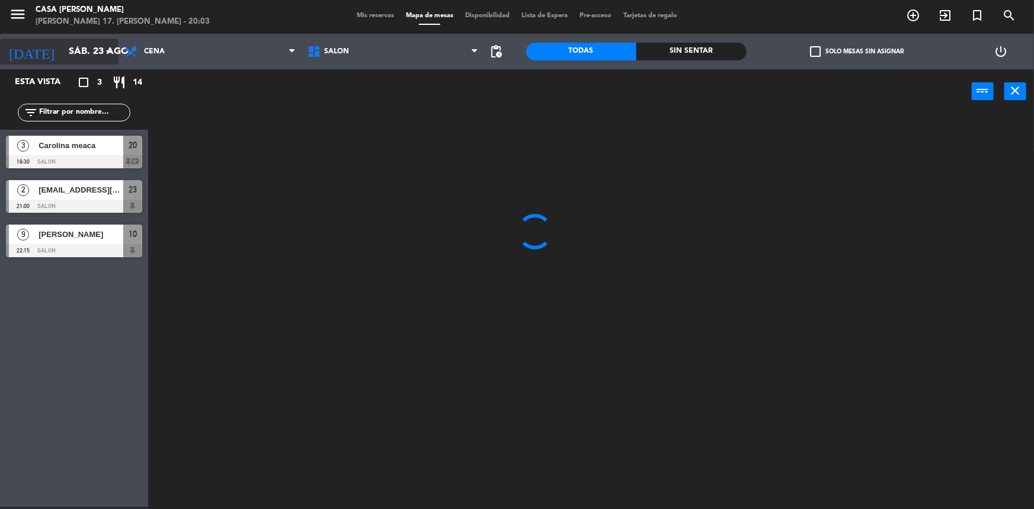
click at [95, 52] on input "sáb. 23 ago." at bounding box center [125, 51] width 125 height 23
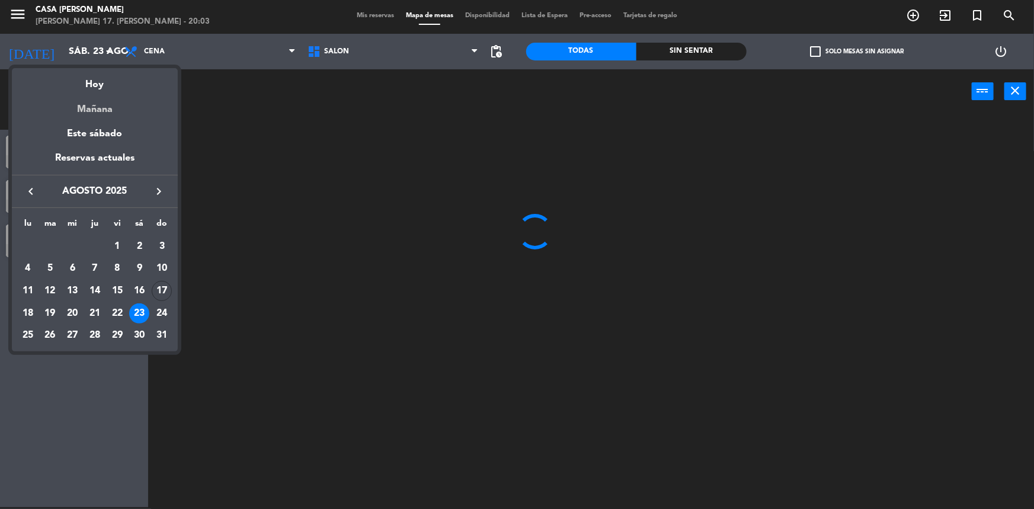
click at [99, 104] on div "Mañana" at bounding box center [95, 105] width 166 height 24
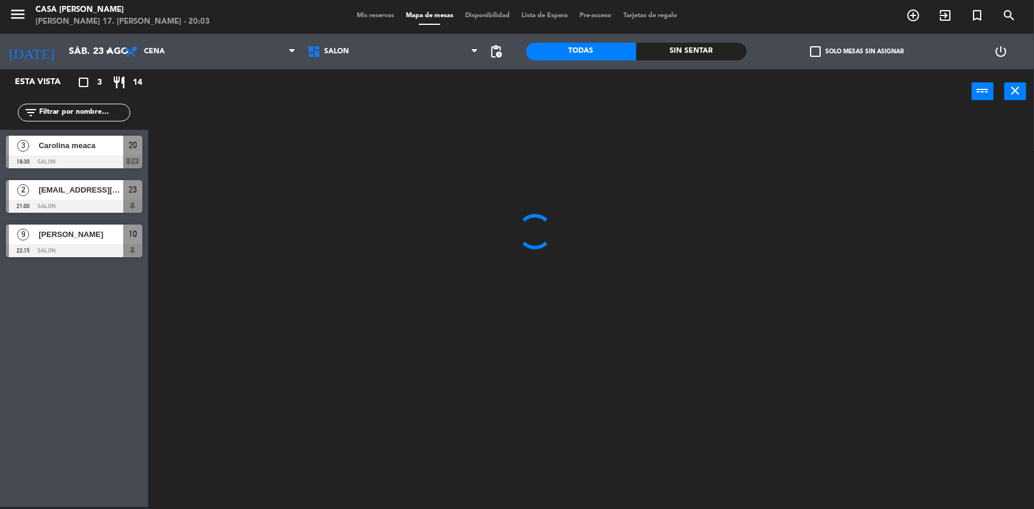
type input "lun. 18 ago."
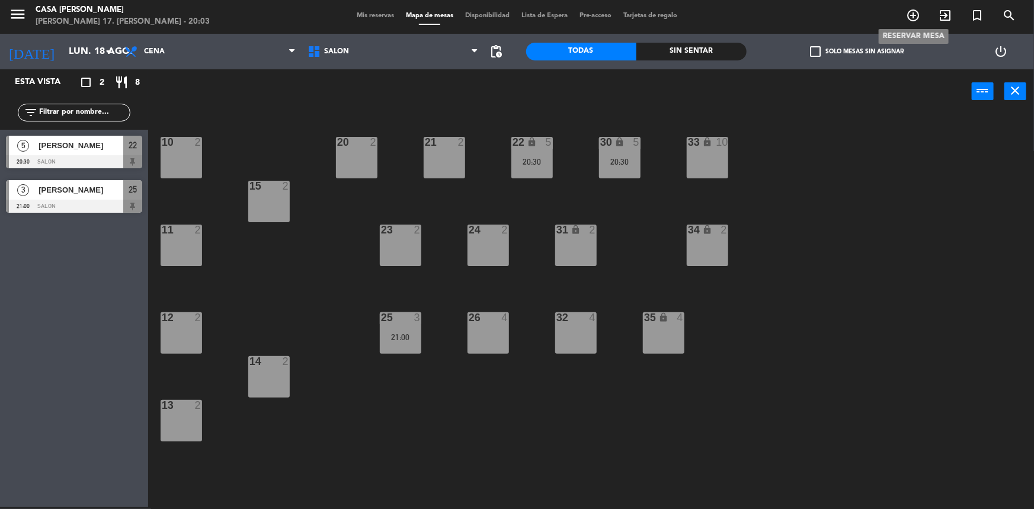
click at [914, 15] on icon "add_circle_outline" at bounding box center [913, 15] width 14 height 14
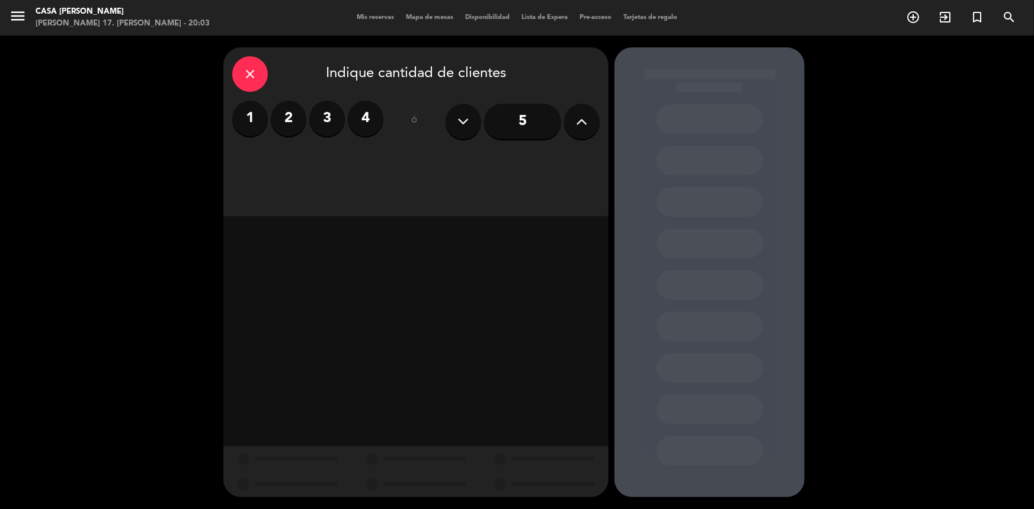
click at [574, 126] on button at bounding box center [582, 122] width 36 height 36
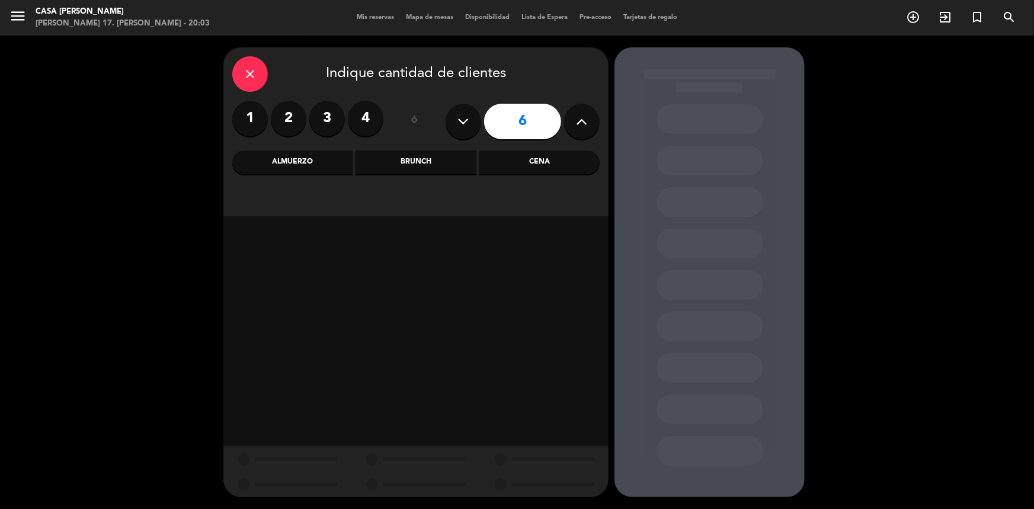
click at [574, 126] on button at bounding box center [582, 122] width 36 height 36
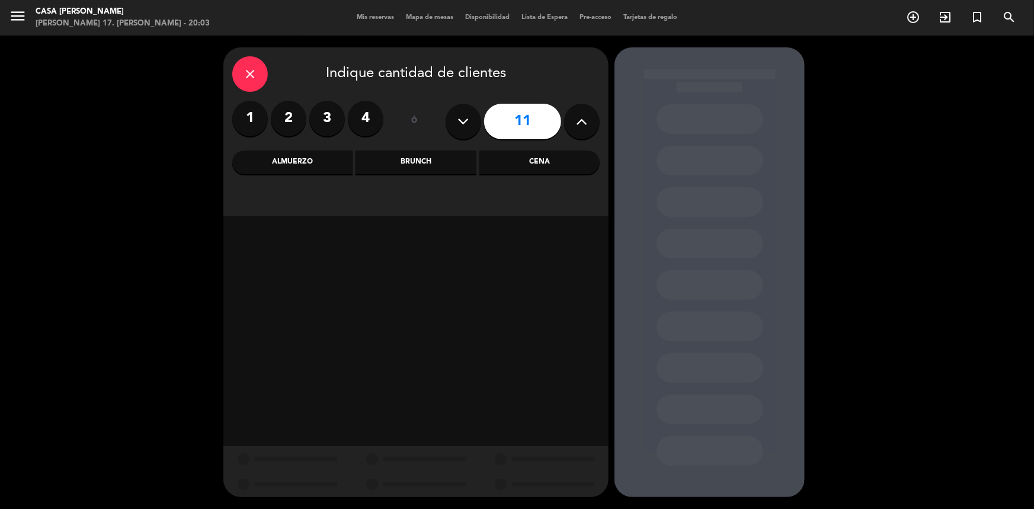
click at [574, 126] on button at bounding box center [582, 122] width 36 height 36
type input "14"
click at [529, 162] on div "Cena" at bounding box center [539, 162] width 120 height 24
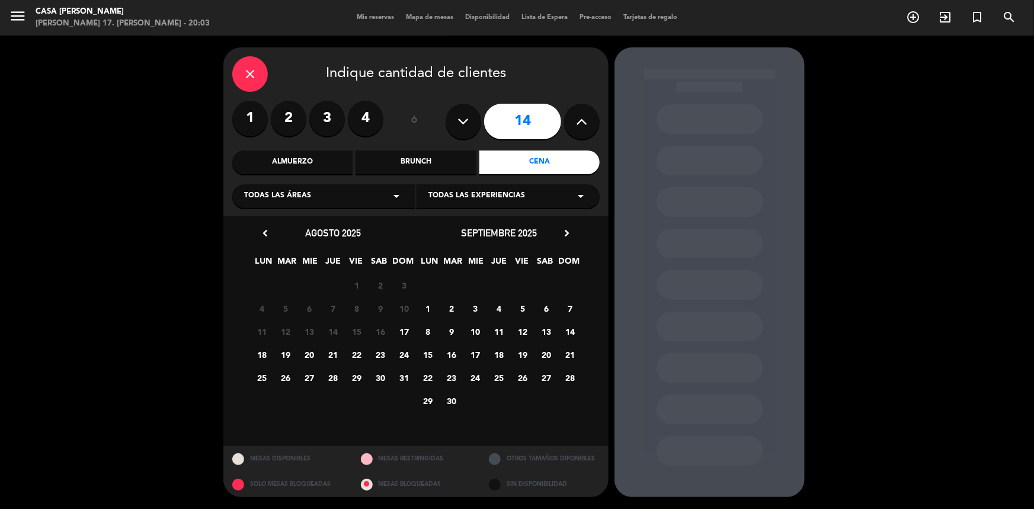
click at [261, 353] on span "18" at bounding box center [262, 355] width 20 height 20
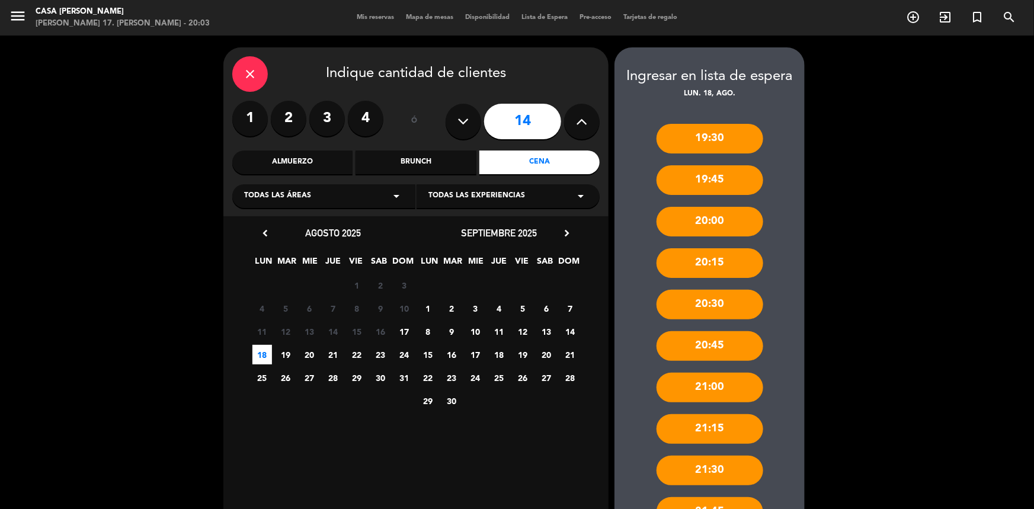
click at [718, 129] on div "19:30" at bounding box center [709, 139] width 107 height 30
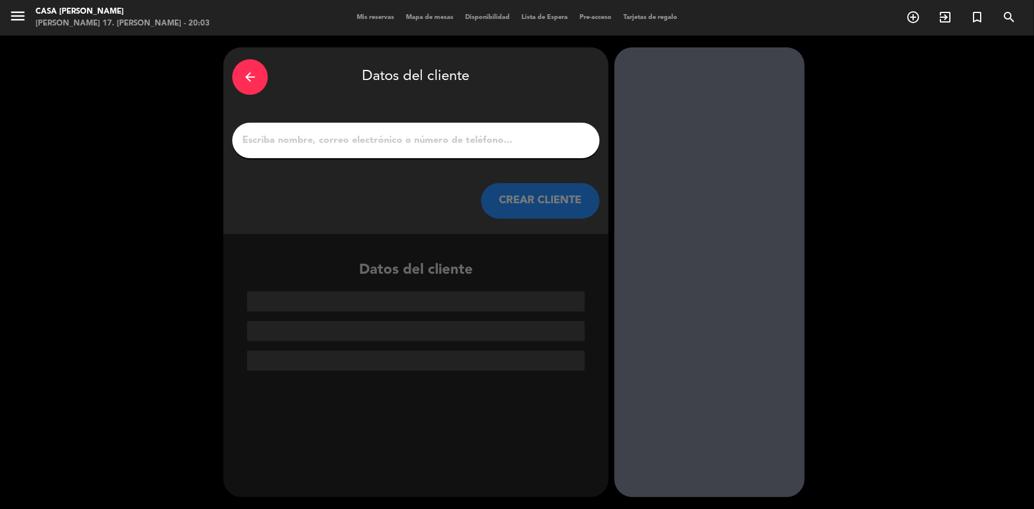
click at [556, 157] on div at bounding box center [415, 141] width 367 height 36
click at [547, 140] on input "1" at bounding box center [415, 140] width 349 height 17
type input ","
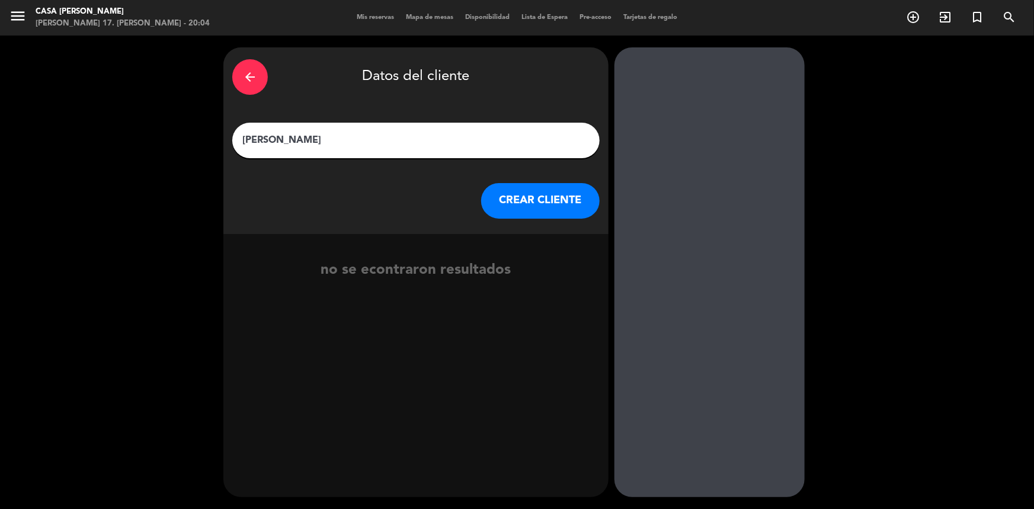
type input "[PERSON_NAME]"
click at [560, 197] on button "CREAR CLIENTE" at bounding box center [540, 201] width 118 height 36
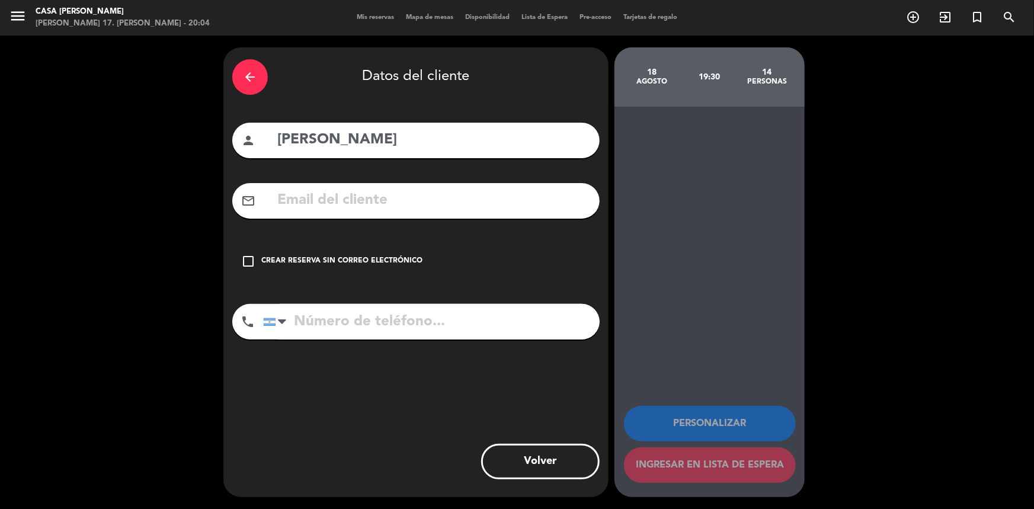
click at [390, 317] on input "tel" at bounding box center [431, 322] width 336 height 36
type input "1153441002"
click at [242, 262] on icon "check_box_outline_blank" at bounding box center [248, 261] width 14 height 14
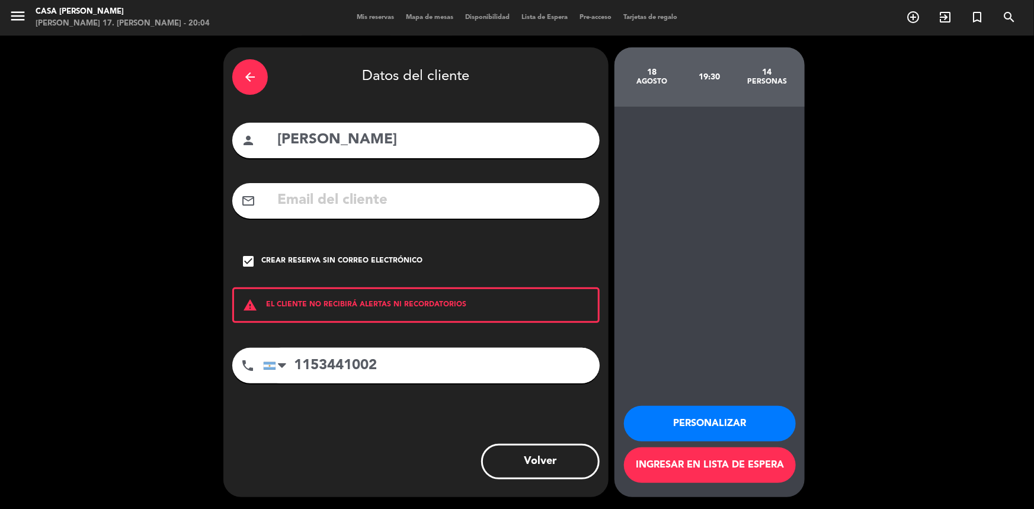
click at [711, 464] on button "Ingresar en lista de espera" at bounding box center [710, 465] width 172 height 36
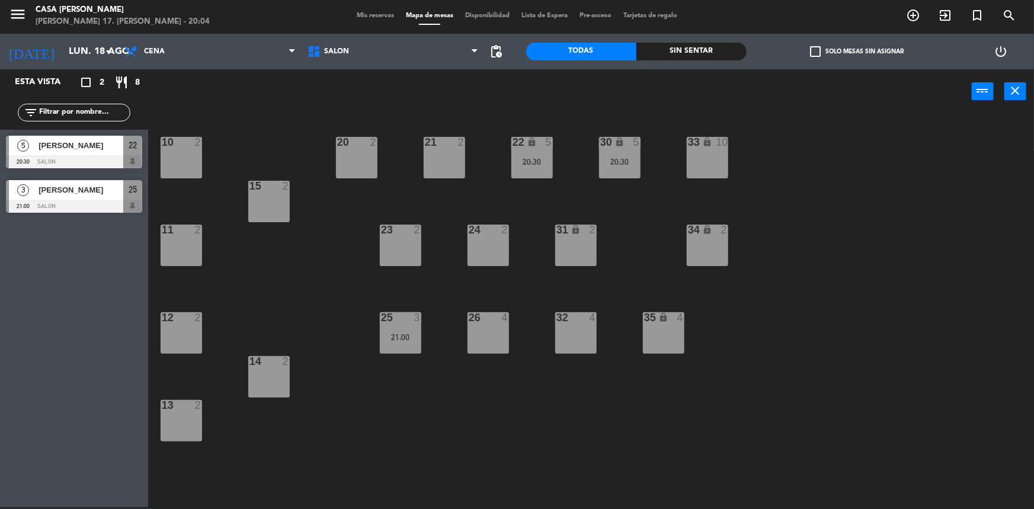
click at [547, 15] on span "Lista de Espera" at bounding box center [544, 15] width 58 height 7
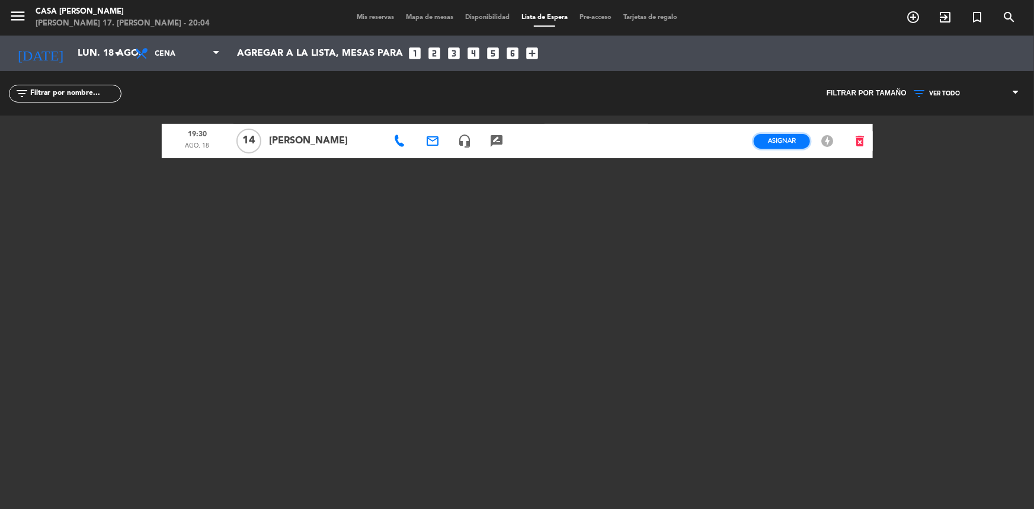
click at [762, 141] on button "Asignar" at bounding box center [781, 141] width 56 height 15
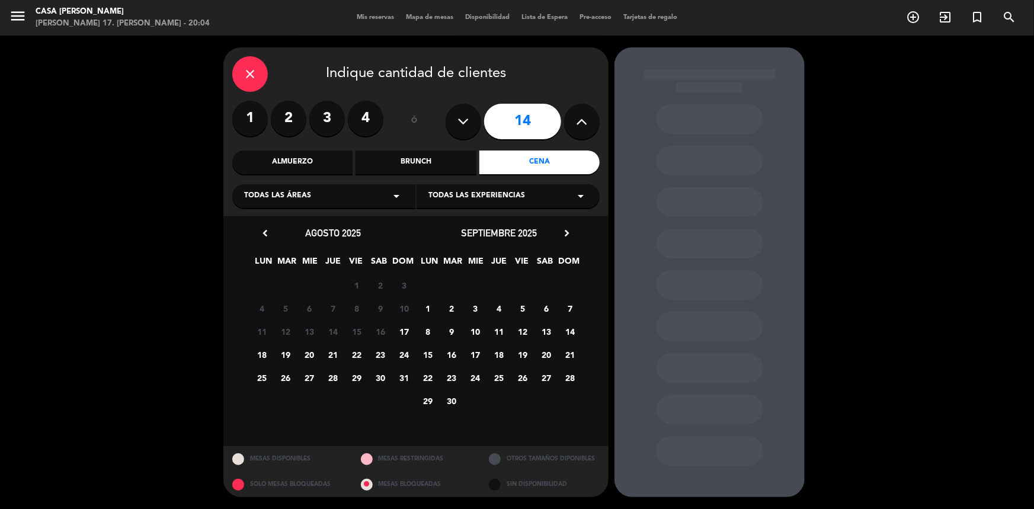
click at [261, 353] on span "18" at bounding box center [262, 355] width 20 height 20
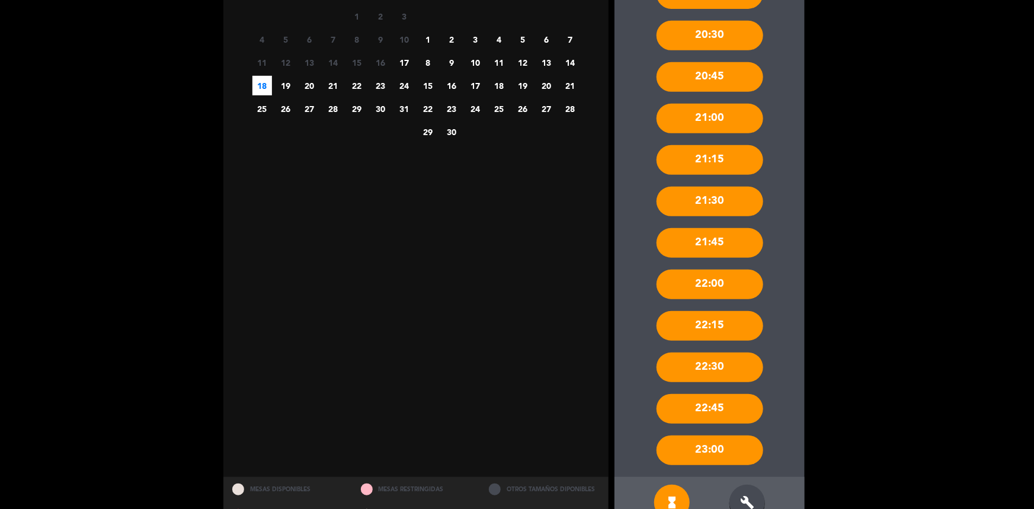
scroll to position [299, 0]
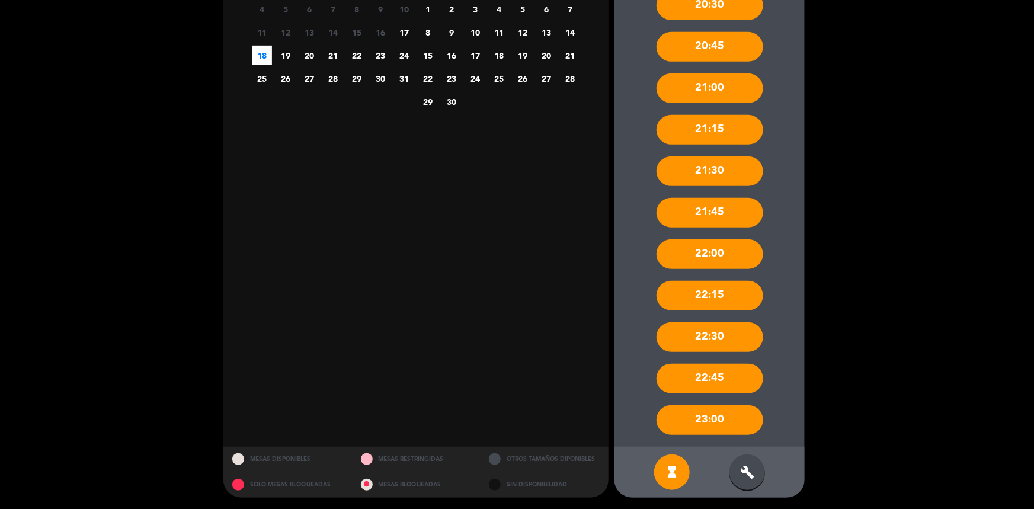
click at [757, 467] on div "build" at bounding box center [747, 472] width 36 height 36
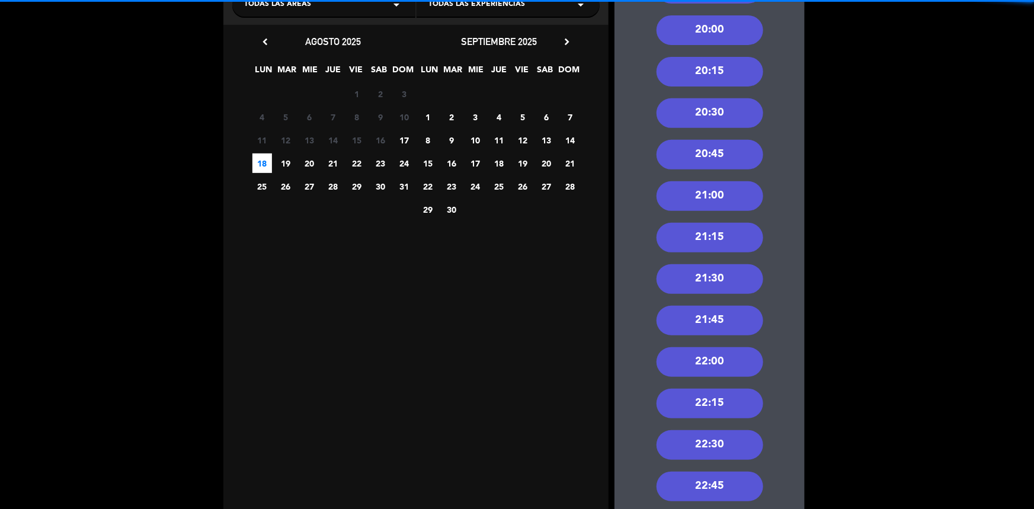
scroll to position [84, 0]
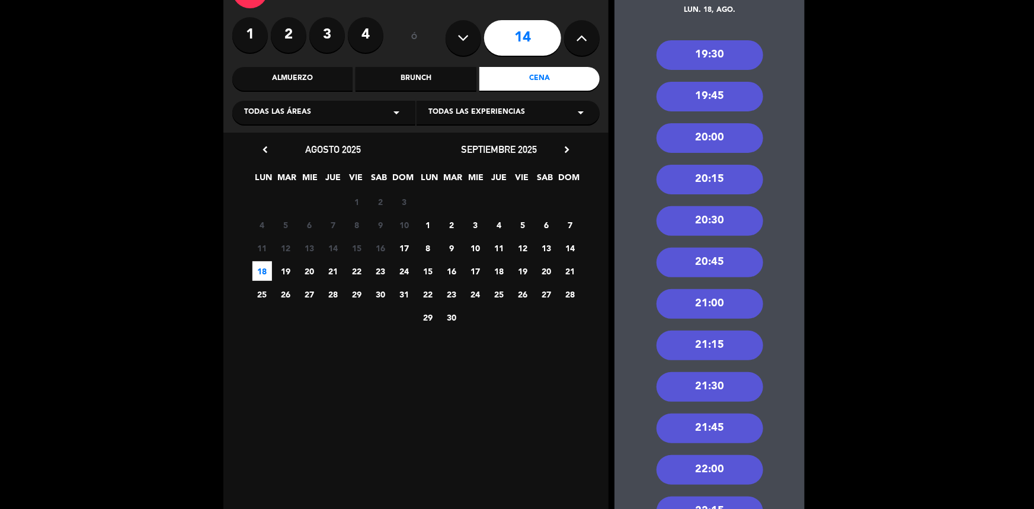
click at [717, 54] on div "19:30" at bounding box center [709, 55] width 107 height 30
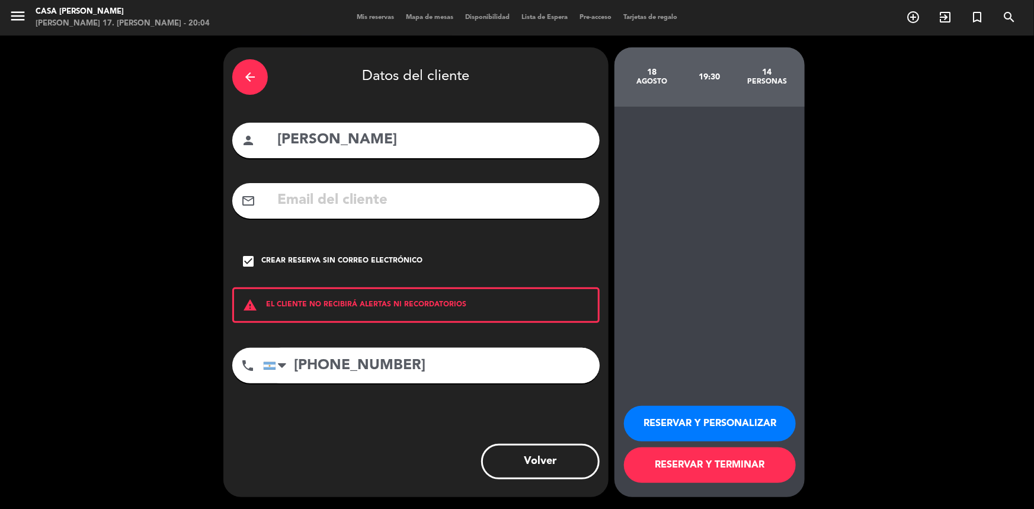
click at [734, 475] on button "RESERVAR Y TERMINAR" at bounding box center [710, 465] width 172 height 36
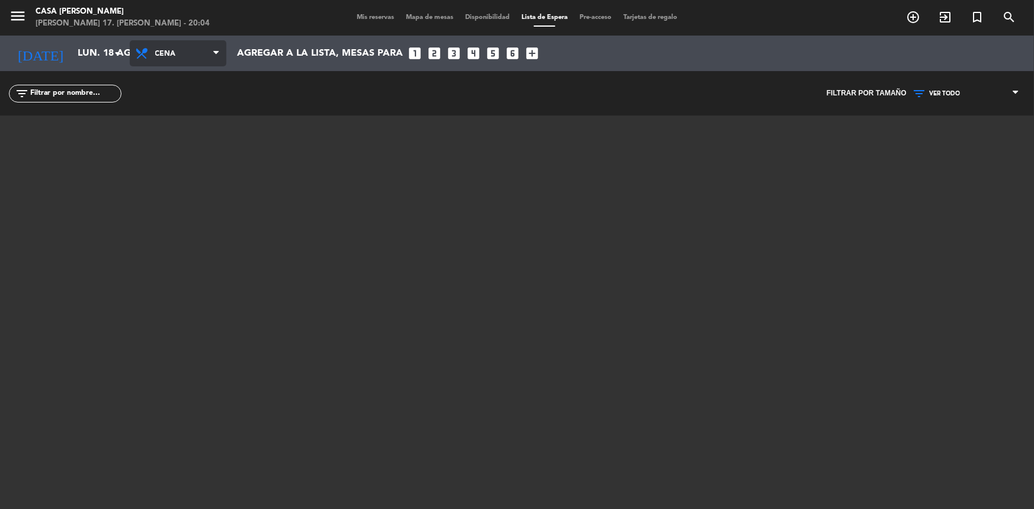
click at [188, 58] on span "Cena" at bounding box center [183, 54] width 56 height 23
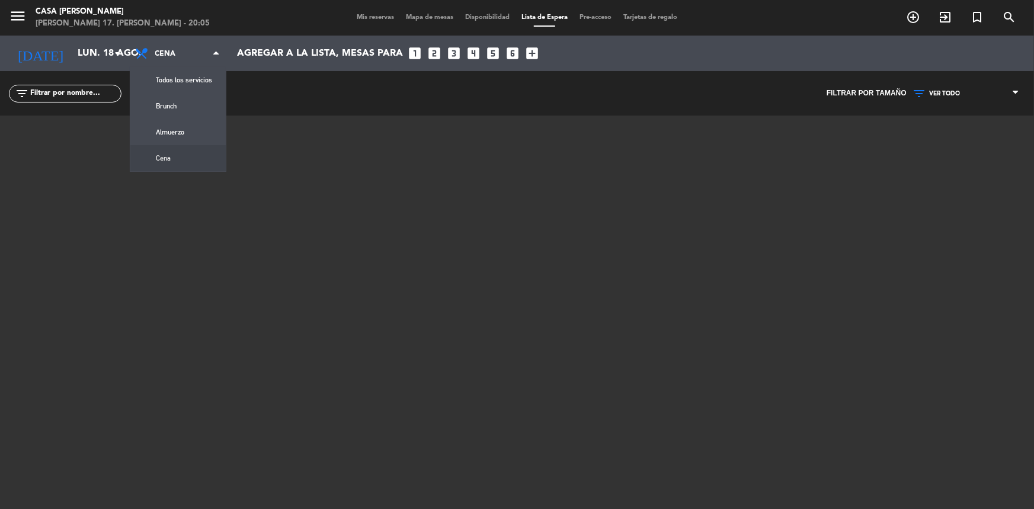
click at [375, 9] on div "menu Casa [PERSON_NAME] [PERSON_NAME] 17. [PERSON_NAME] - 20:05 Mis reservas Ma…" at bounding box center [517, 18] width 1034 height 36
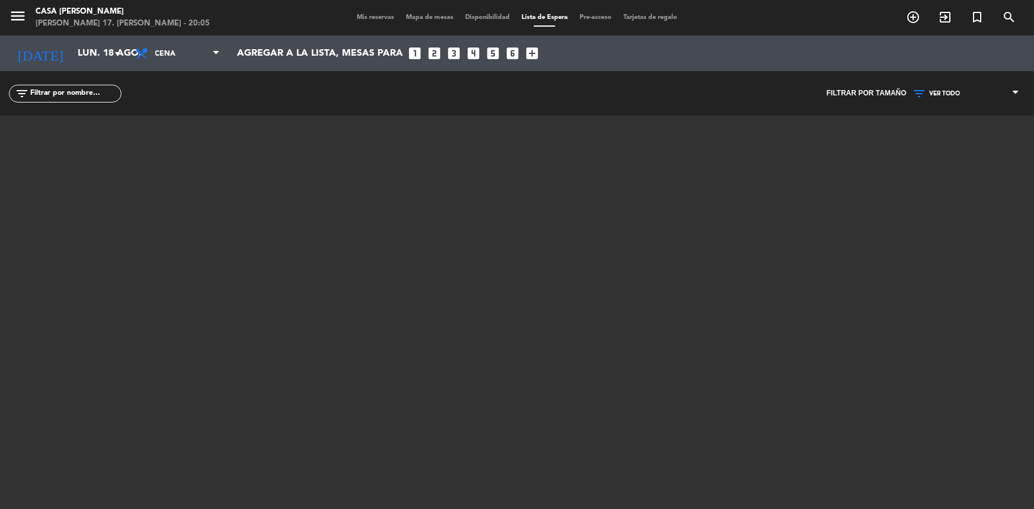
click at [367, 14] on span "Mis reservas" at bounding box center [375, 17] width 49 height 7
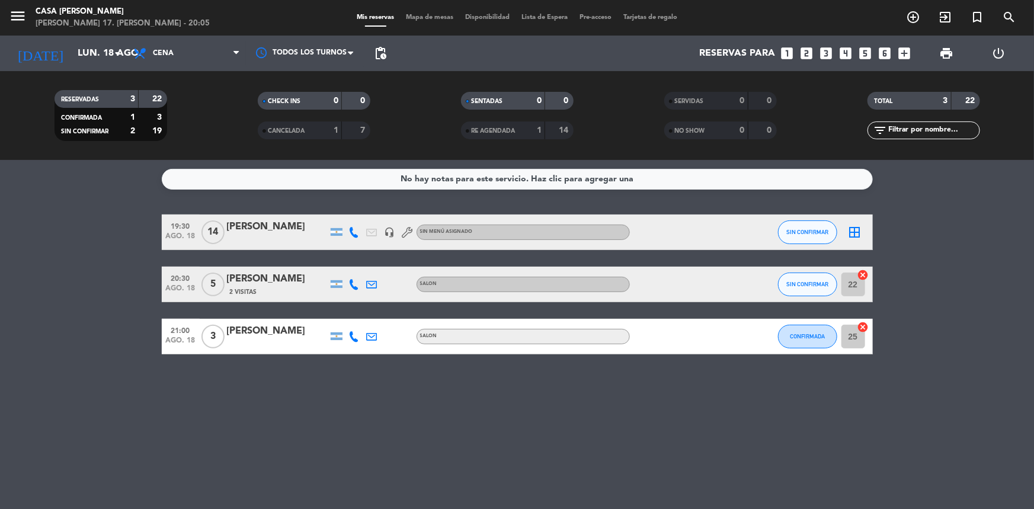
click at [877, 243] on bookings-row "19:30 ago. 18 14 [PERSON_NAME] headset_mic Sin menú asignado SIN CONFIRMAR bord…" at bounding box center [517, 284] width 1034 height 140
click at [1010, 294] on bookings-row "19:30 ago. 18 14 [PERSON_NAME] headset_mic Sin menú asignado SIN CONFIRMAR bord…" at bounding box center [517, 284] width 1034 height 140
click at [1002, 253] on bookings-row "19:30 ago. 18 14 [PERSON_NAME] headset_mic Sin menú asignado SIN CONFIRMAR bord…" at bounding box center [517, 284] width 1034 height 140
click at [330, 131] on div "1" at bounding box center [326, 131] width 24 height 14
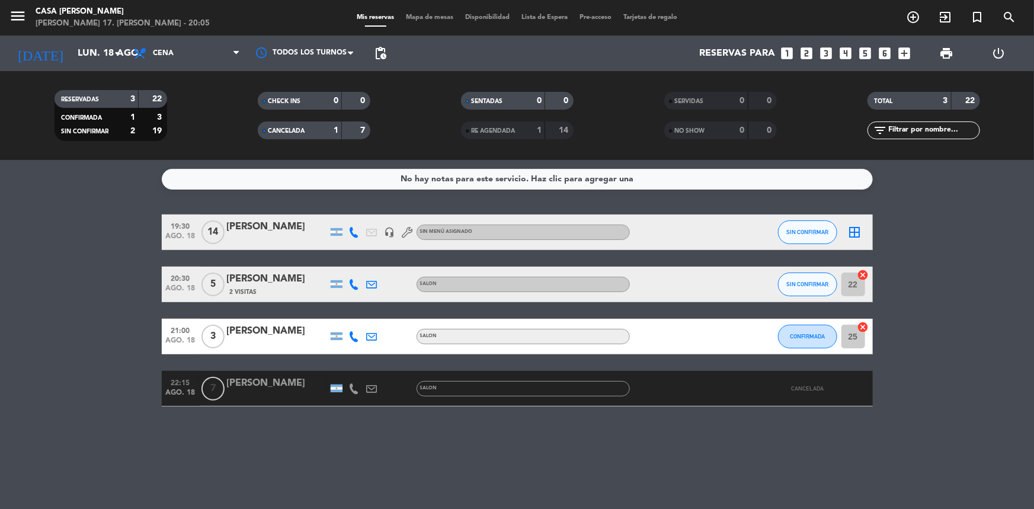
click at [288, 131] on span "CANCELADA" at bounding box center [286, 131] width 37 height 6
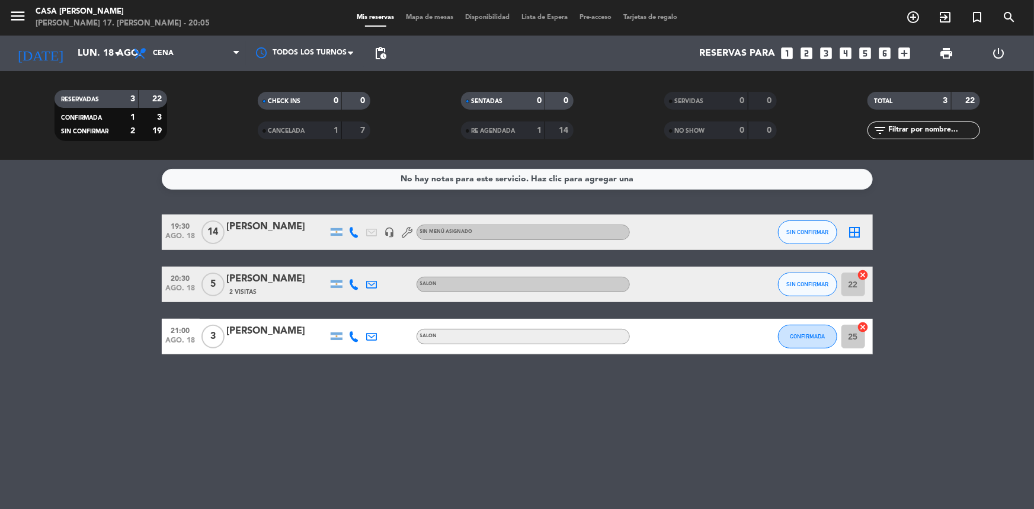
click at [301, 131] on span "CANCELADA" at bounding box center [286, 131] width 37 height 6
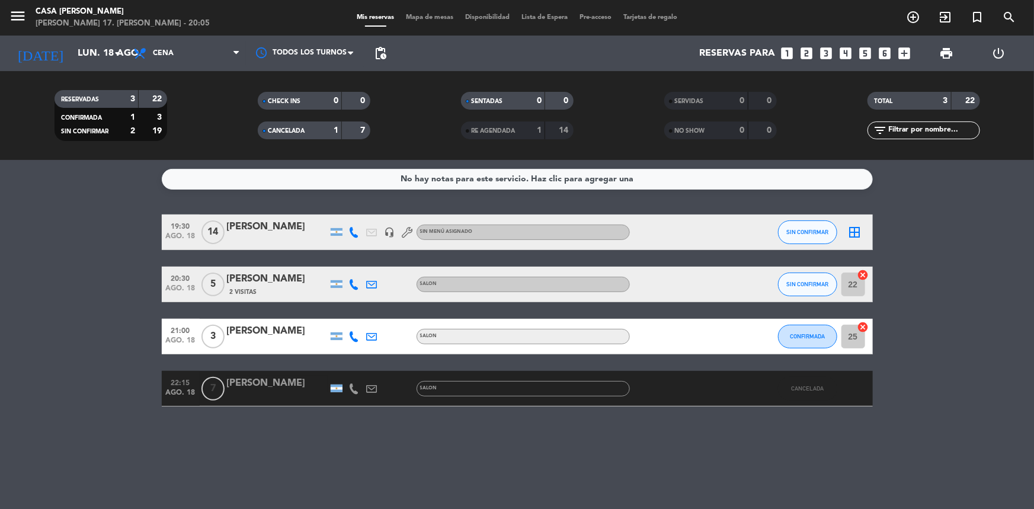
click at [308, 128] on div "CANCELADA" at bounding box center [288, 131] width 54 height 14
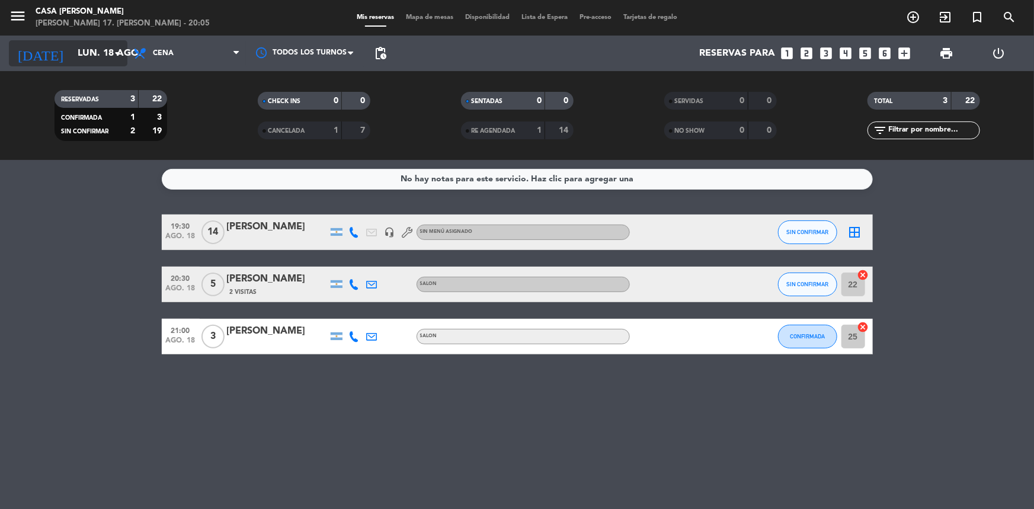
click at [72, 53] on input "lun. 18 ago." at bounding box center [134, 53] width 125 height 23
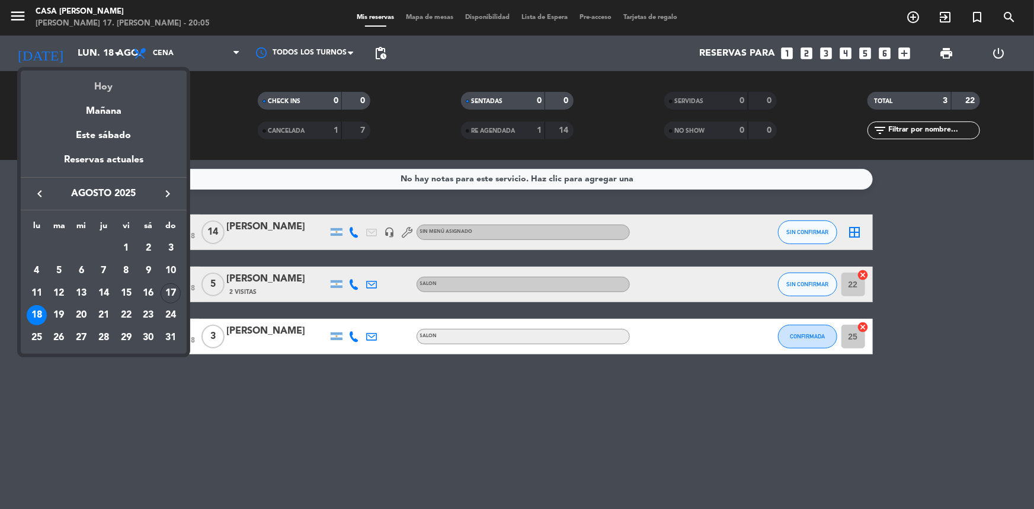
click at [108, 84] on div "Hoy" at bounding box center [104, 82] width 166 height 24
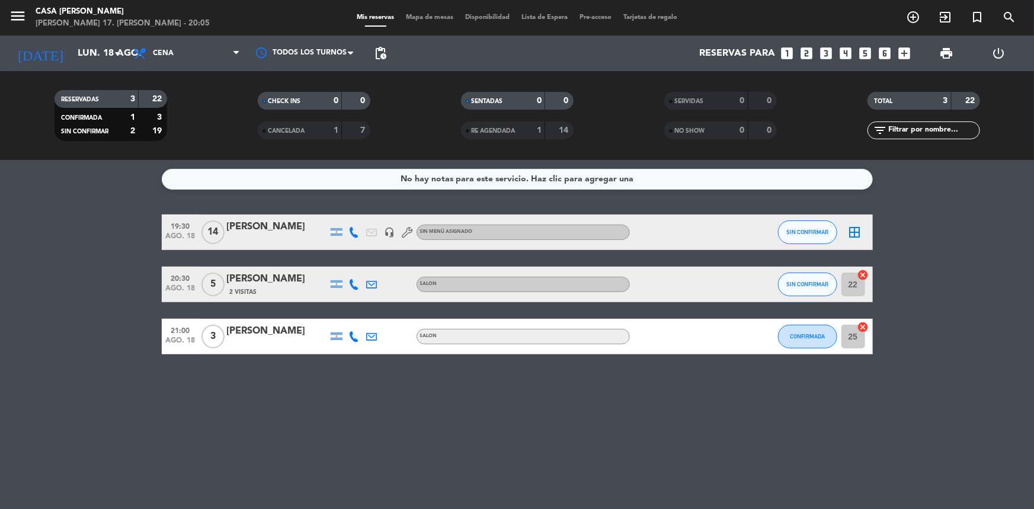
type input "dom. 17 ago."
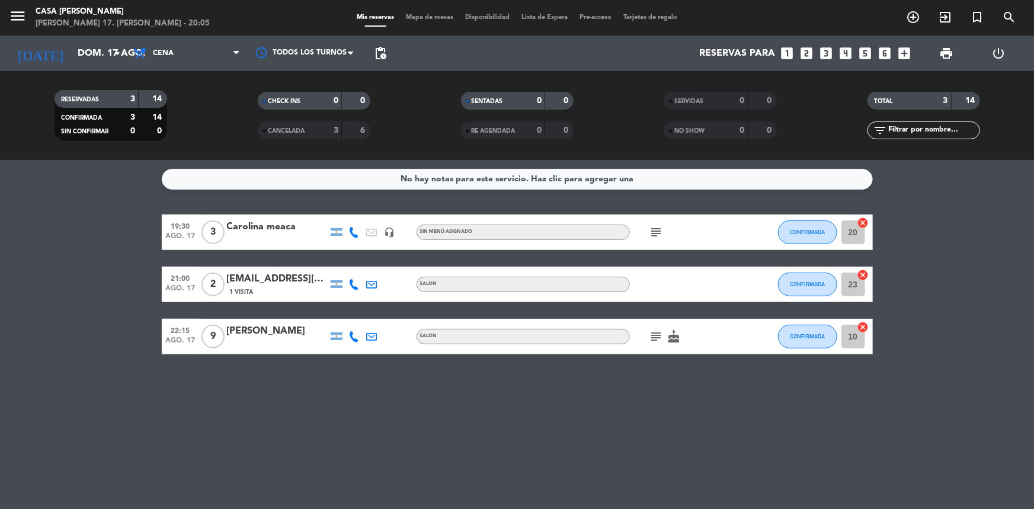
click at [661, 232] on icon "subject" at bounding box center [656, 232] width 14 height 14
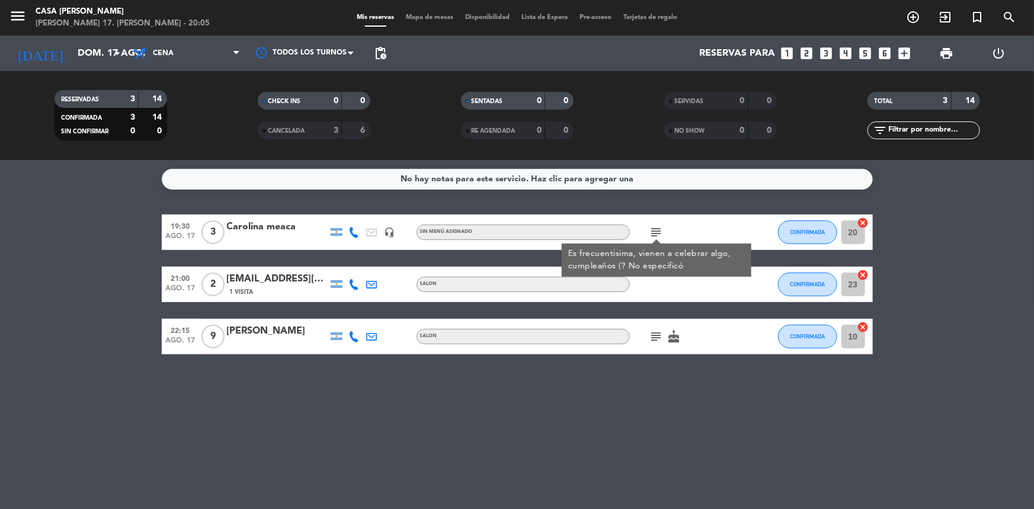
click at [653, 235] on icon "subject" at bounding box center [656, 232] width 14 height 14
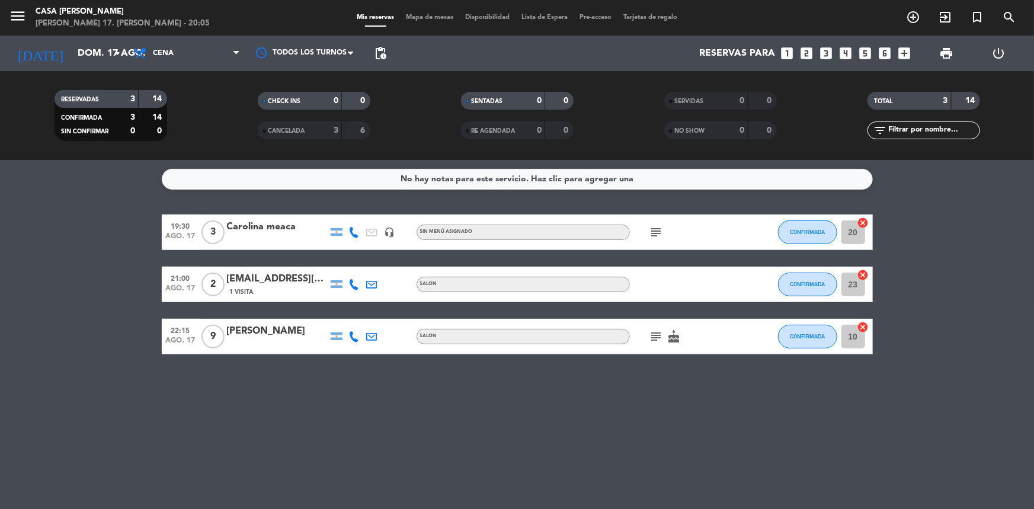
click at [441, 19] on span "Mapa de mesas" at bounding box center [429, 17] width 59 height 7
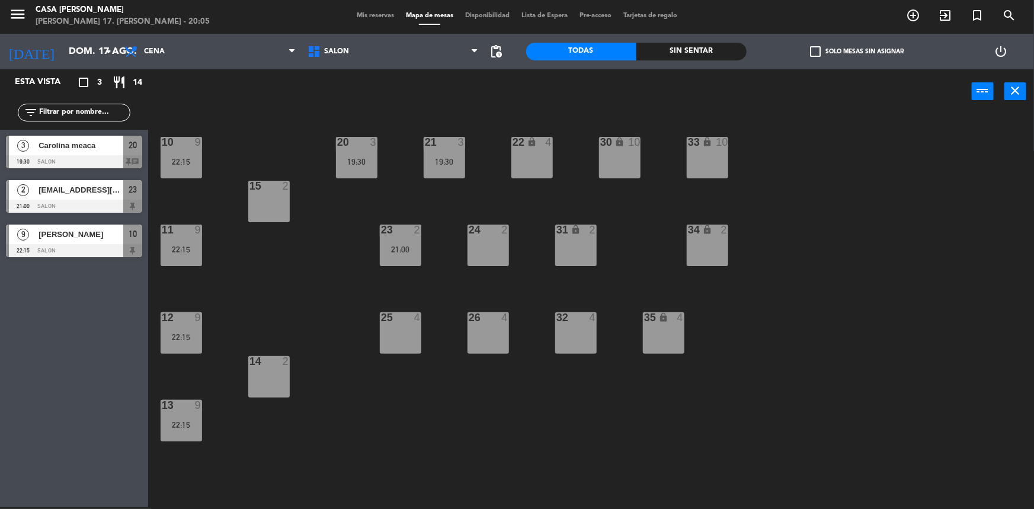
click at [754, 230] on div "10 9 22:15 20 3 19:30 21 3 19:30 22 lock 4 30 lock 10 33 lock 10 15 2 11 9 22:1…" at bounding box center [595, 311] width 875 height 393
